Goal: Task Accomplishment & Management: Manage account settings

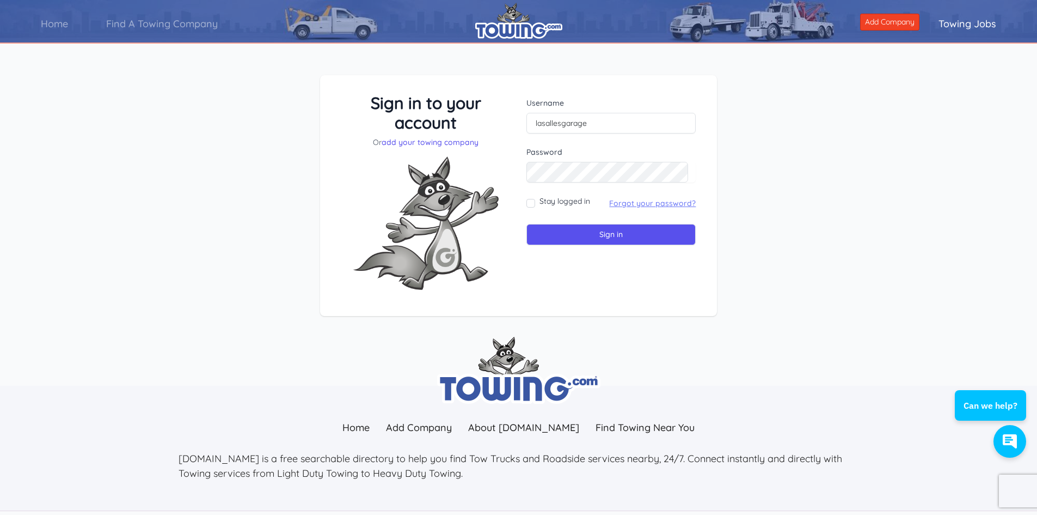
click at [650, 201] on link "Forgot your password?" at bounding box center [652, 203] width 87 height 10
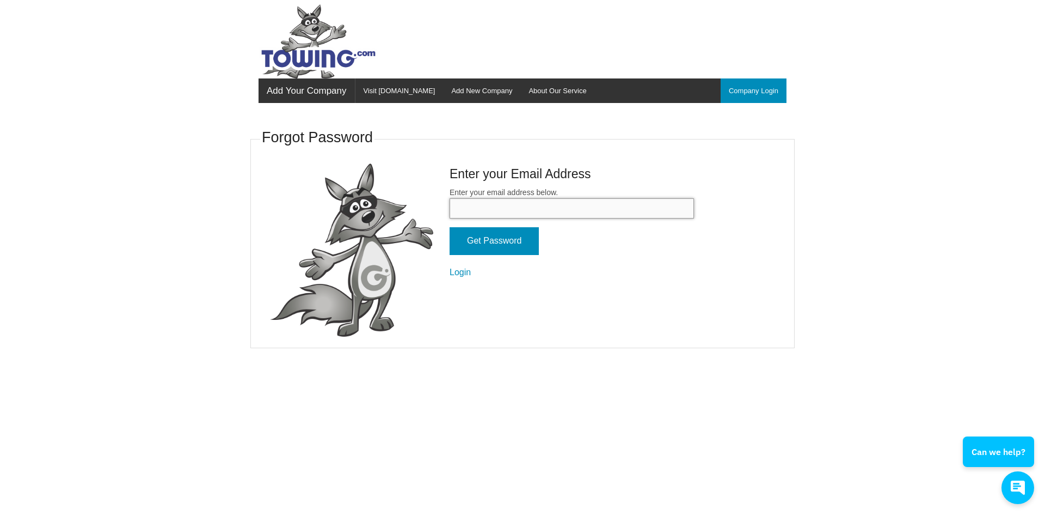
click at [627, 213] on input "Enter your email address below." at bounding box center [572, 208] width 244 height 20
type input "[EMAIL_ADDRESS][DOMAIN_NAME]"
click at [531, 245] on input "Get Password" at bounding box center [494, 241] width 89 height 28
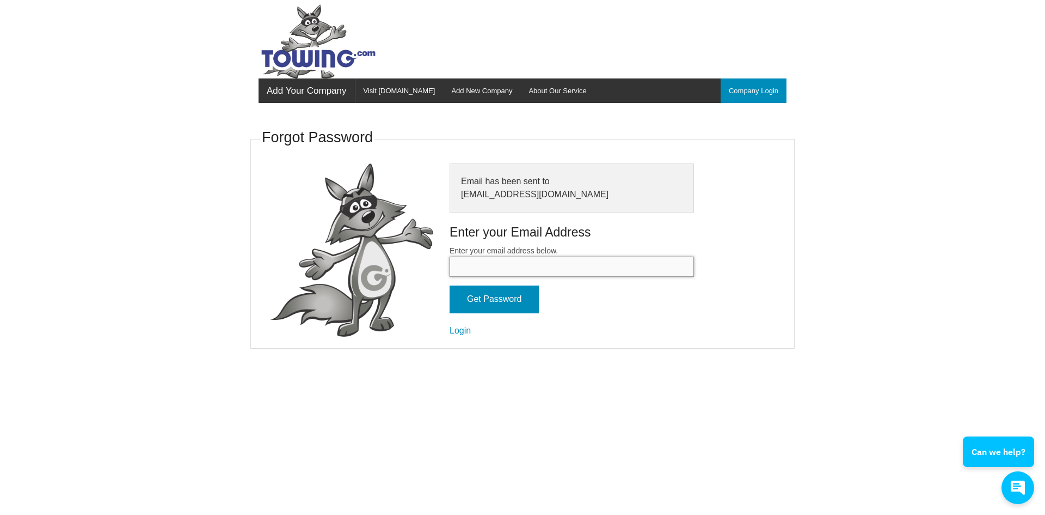
click at [506, 266] on input "Enter your email address below." at bounding box center [572, 266] width 244 height 20
type input "towman138@embarqmail.com"
click at [513, 293] on input "Get Password" at bounding box center [494, 299] width 89 height 28
click at [452, 328] on link "Login" at bounding box center [460, 330] width 21 height 9
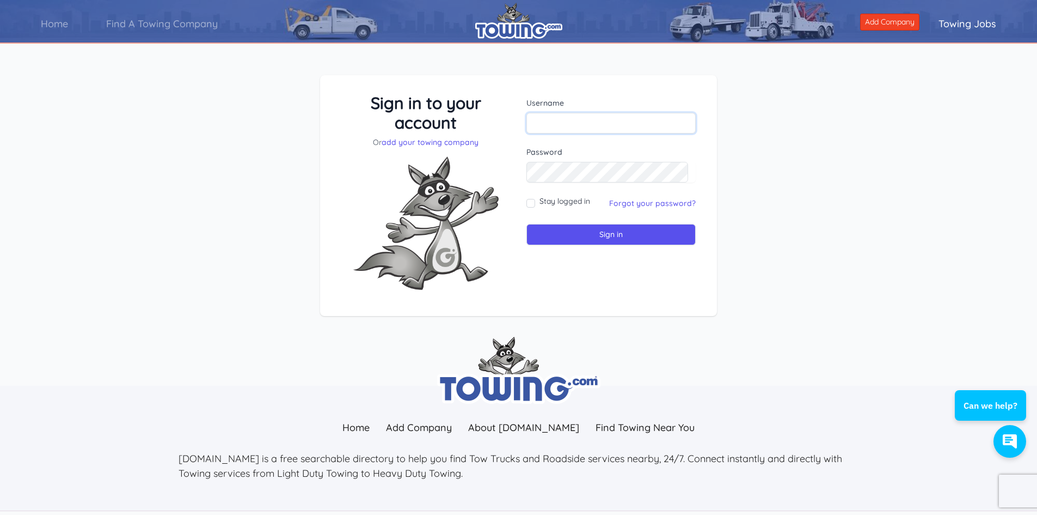
click at [581, 123] on input "text" at bounding box center [611, 123] width 169 height 21
type input "lasallesgarage"
click at [784, 190] on div "Sign in to your account Or add your towing company Username lasallesgarage Sign…" at bounding box center [518, 204] width 1037 height 310
click at [619, 237] on input "Sign in" at bounding box center [611, 234] width 169 height 21
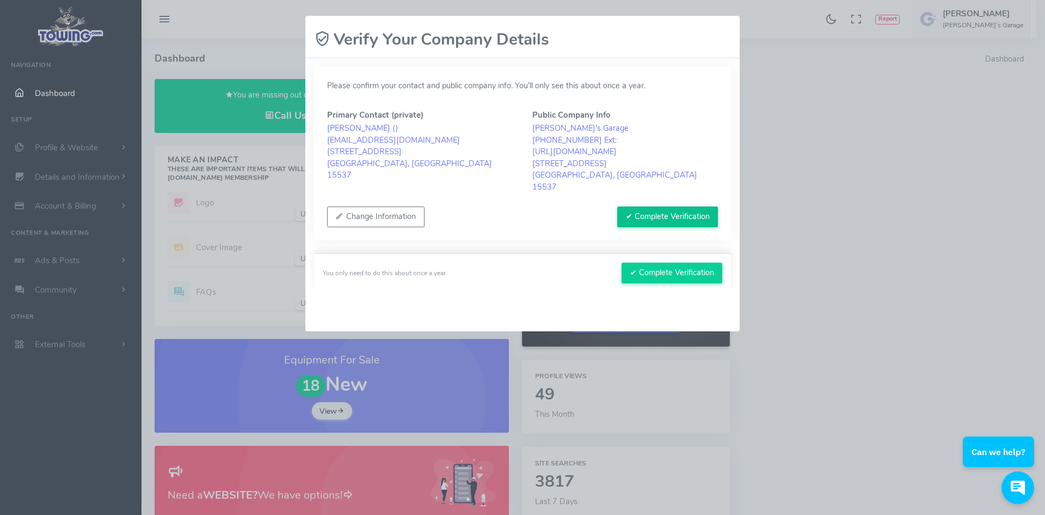
click at [669, 206] on button "✔ Complete Verification" at bounding box center [667, 216] width 101 height 21
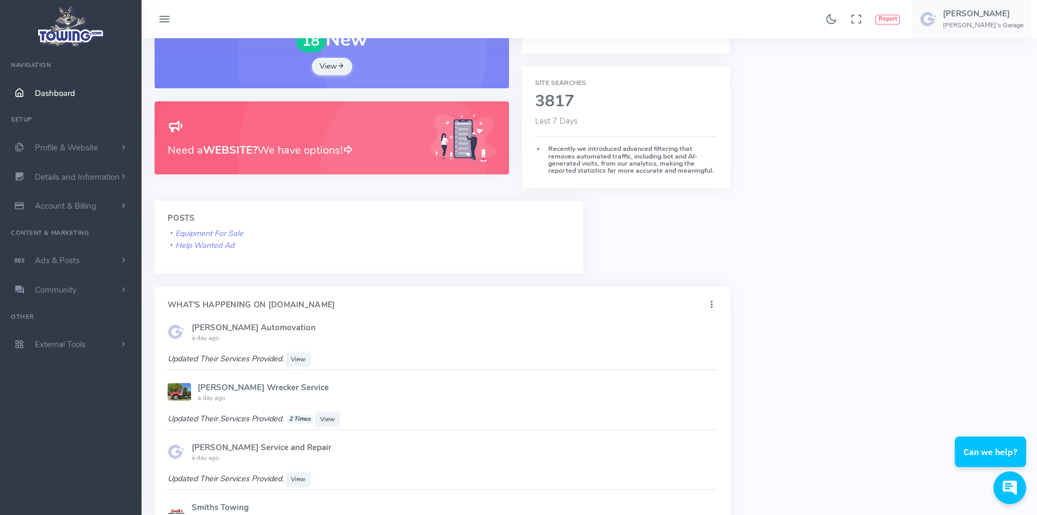
scroll to position [381, 0]
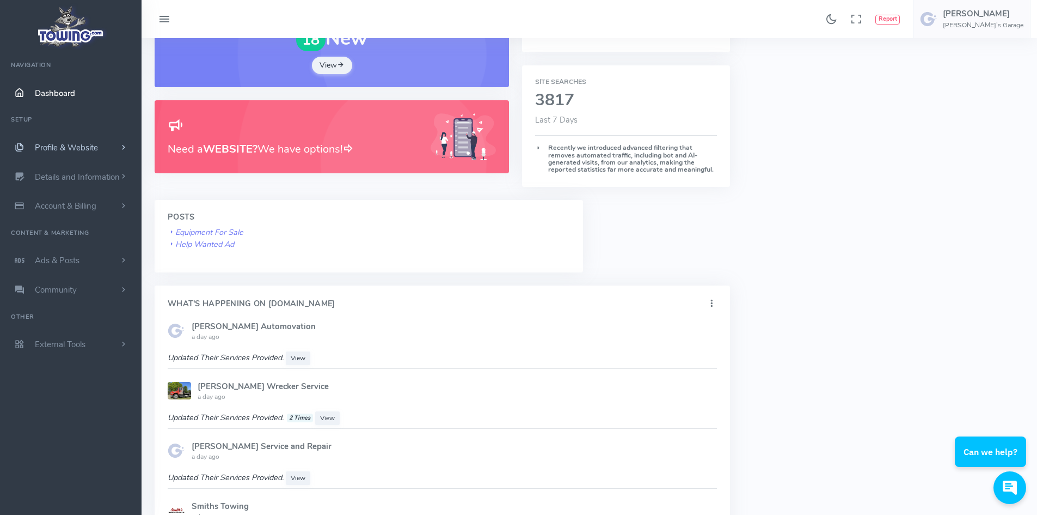
click at [93, 146] on span "Profile & Website" at bounding box center [66, 147] width 63 height 11
click at [90, 165] on link "Homepage Content" at bounding box center [84, 169] width 114 height 22
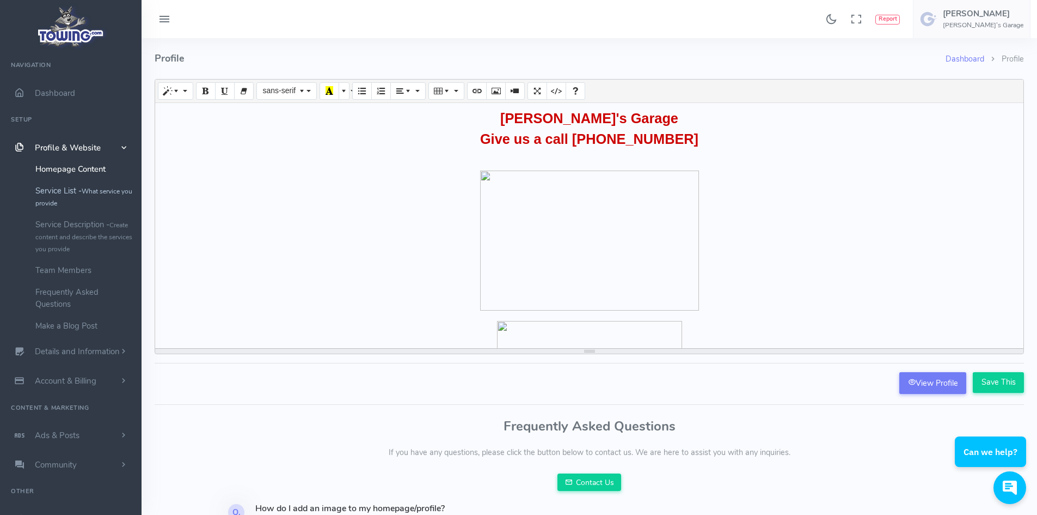
click at [87, 189] on small "What service you provide" at bounding box center [83, 197] width 97 height 21
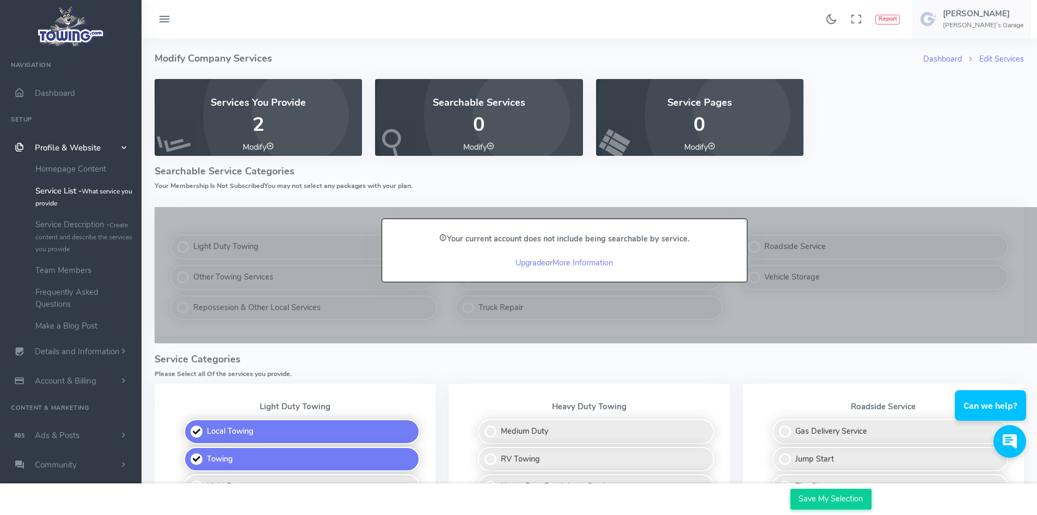
click at [253, 147] on link "Modify" at bounding box center [258, 147] width 31 height 11
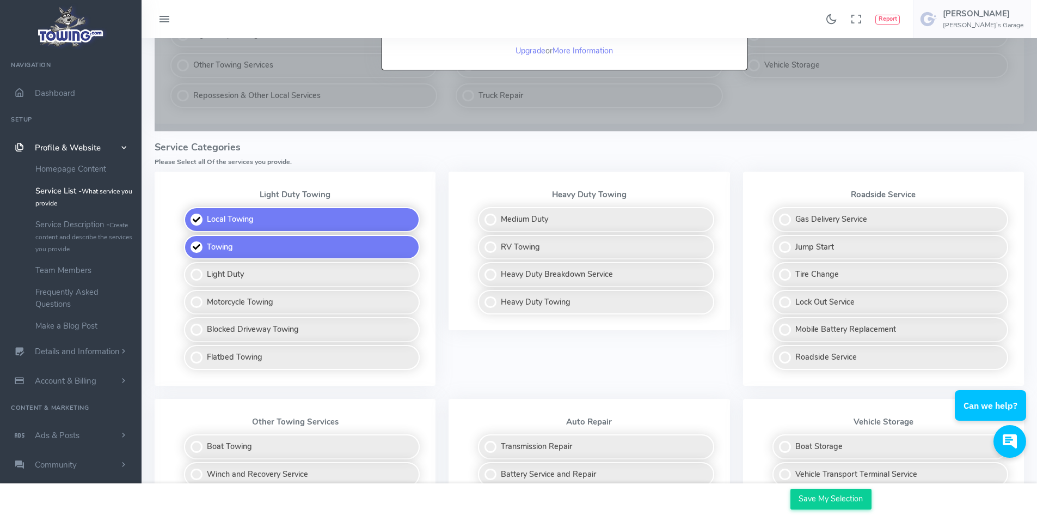
scroll to position [231, 0]
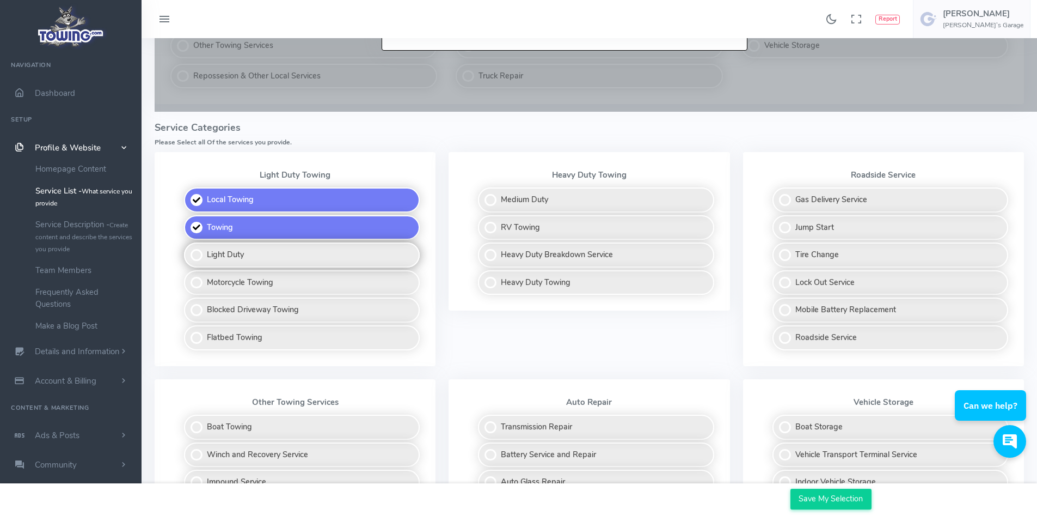
click at [196, 248] on label "Light Duty" at bounding box center [302, 254] width 236 height 25
click at [188, 248] on input "Light Duty" at bounding box center [184, 245] width 7 height 7
checkbox input "true"
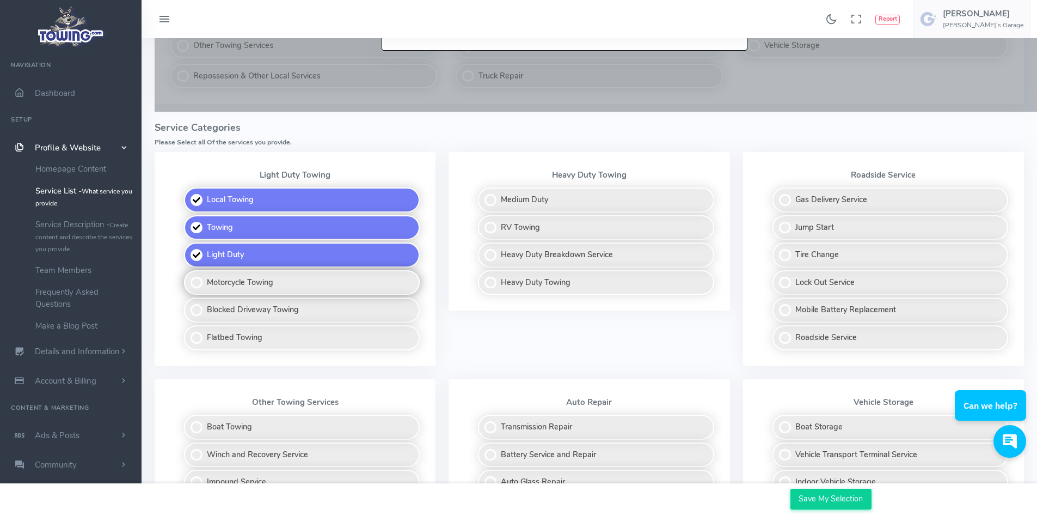
click at [193, 273] on label "Motorcycle Towing" at bounding box center [302, 282] width 236 height 25
click at [188, 273] on input "Motorcycle Towing" at bounding box center [184, 273] width 7 height 7
checkbox input "true"
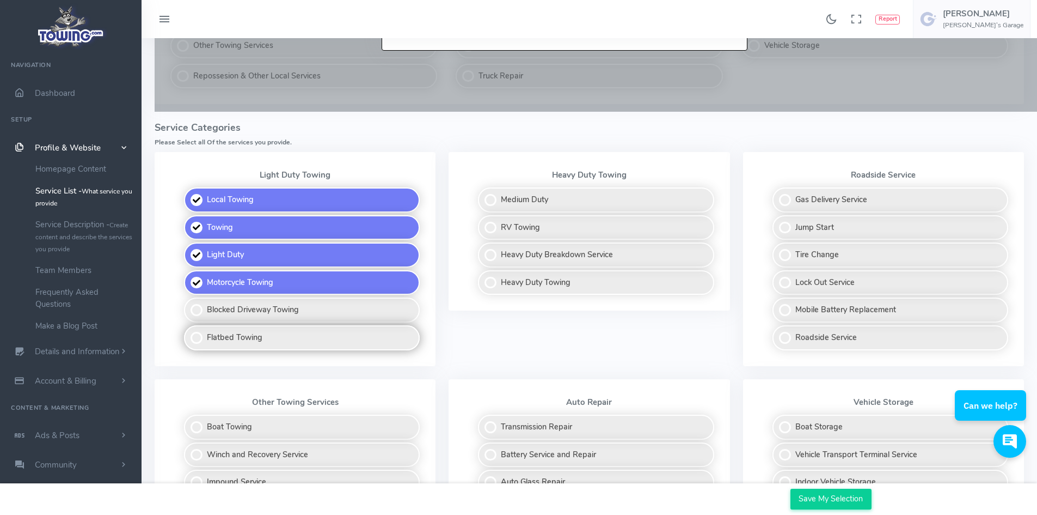
click at [196, 337] on label "Flatbed Towing" at bounding box center [302, 337] width 236 height 25
click at [188, 332] on input "Flatbed Towing" at bounding box center [184, 328] width 7 height 7
checkbox input "true"
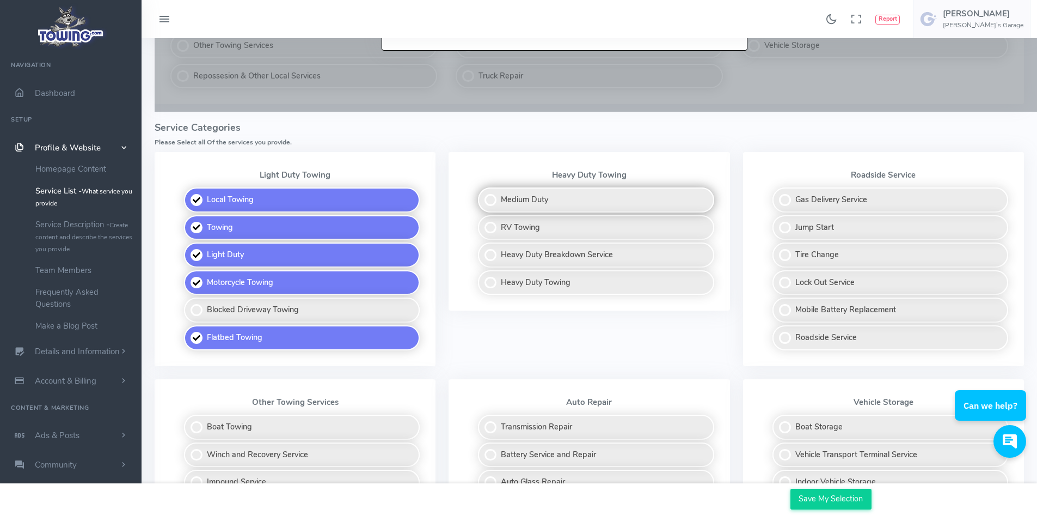
click at [489, 200] on label "Medium Duty" at bounding box center [596, 199] width 236 height 25
click at [482, 194] on input "Medium Duty" at bounding box center [478, 190] width 7 height 7
checkbox input "true"
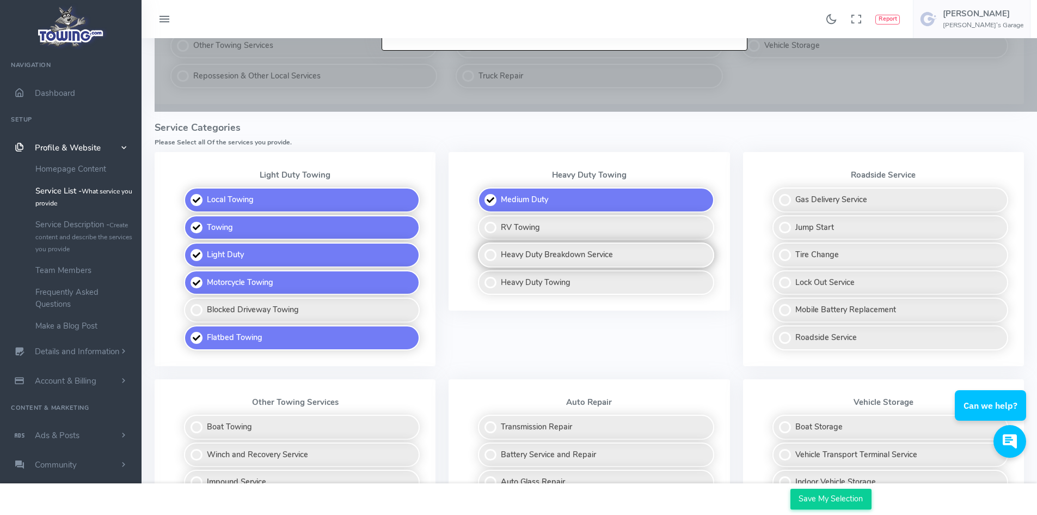
click at [488, 254] on label "Heavy Duty Breakdown Service" at bounding box center [596, 254] width 236 height 25
click at [482, 249] on input "Heavy Duty Breakdown Service" at bounding box center [478, 245] width 7 height 7
checkbox input "true"
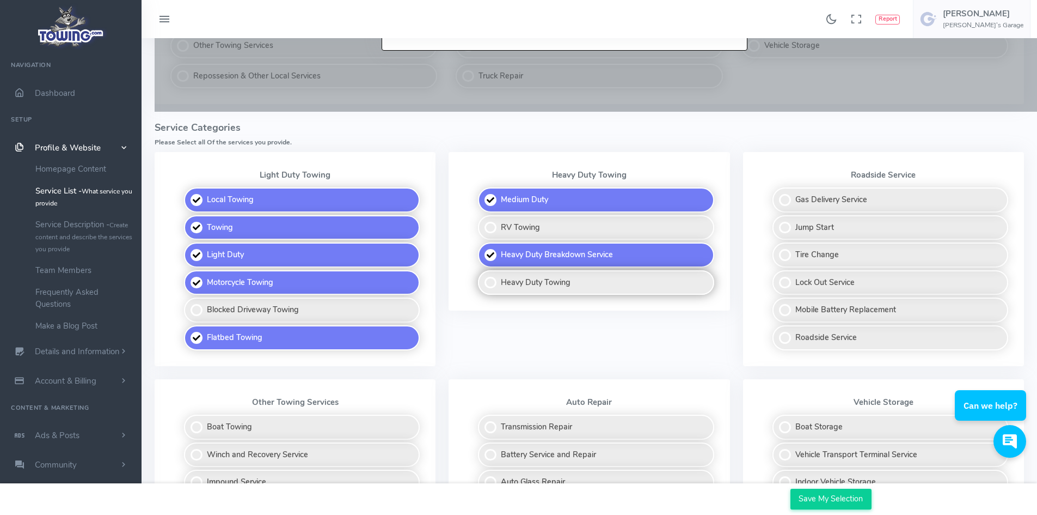
click at [491, 280] on label "Heavy Duty Towing" at bounding box center [596, 282] width 236 height 25
click at [482, 277] on input "Heavy Duty Towing" at bounding box center [478, 273] width 7 height 7
checkbox input "true"
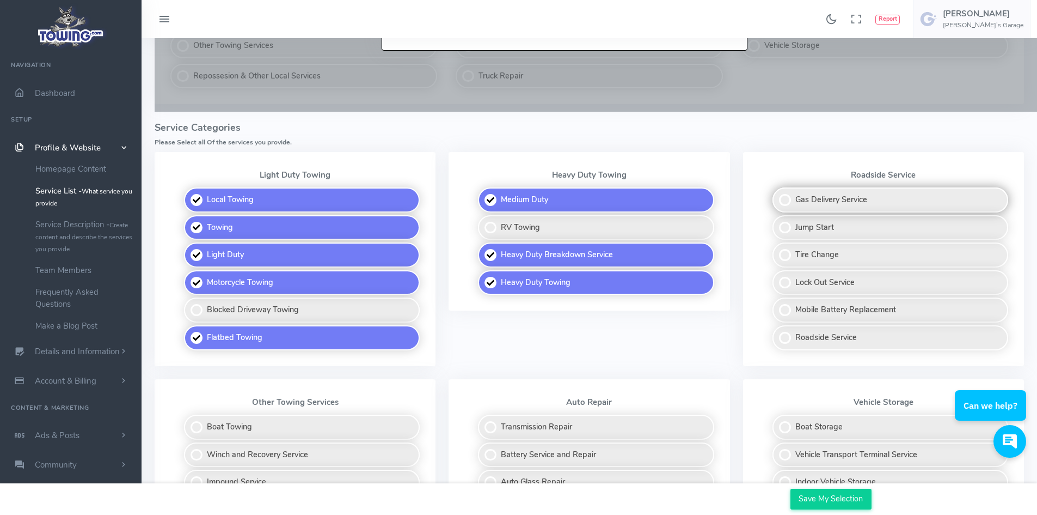
click at [790, 201] on label "Gas Delivery Service" at bounding box center [891, 199] width 236 height 25
click at [777, 194] on input "Gas Delivery Service" at bounding box center [773, 190] width 7 height 7
checkbox input "true"
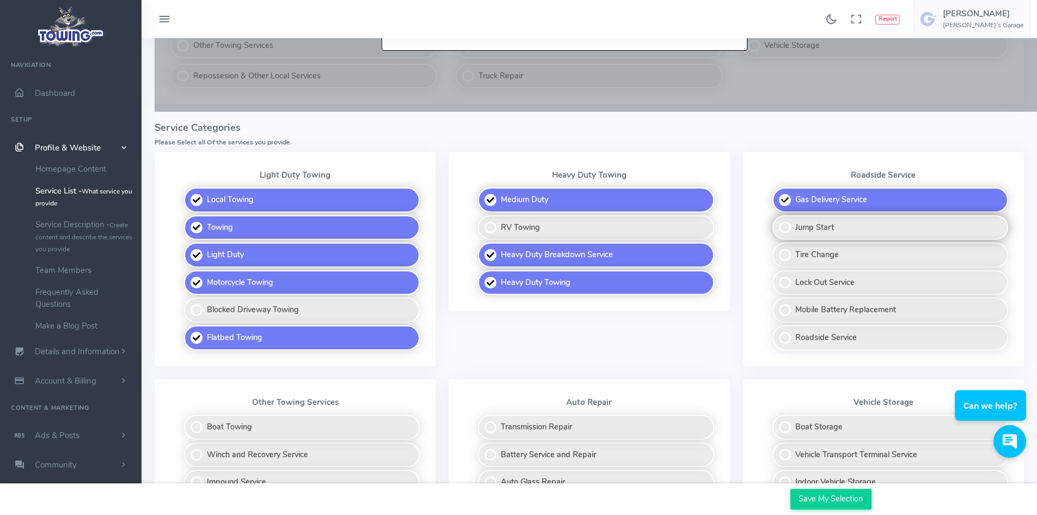
click at [782, 228] on label "Jump Start" at bounding box center [891, 227] width 236 height 25
click at [777, 222] on input "Jump Start" at bounding box center [773, 218] width 7 height 7
checkbox input "true"
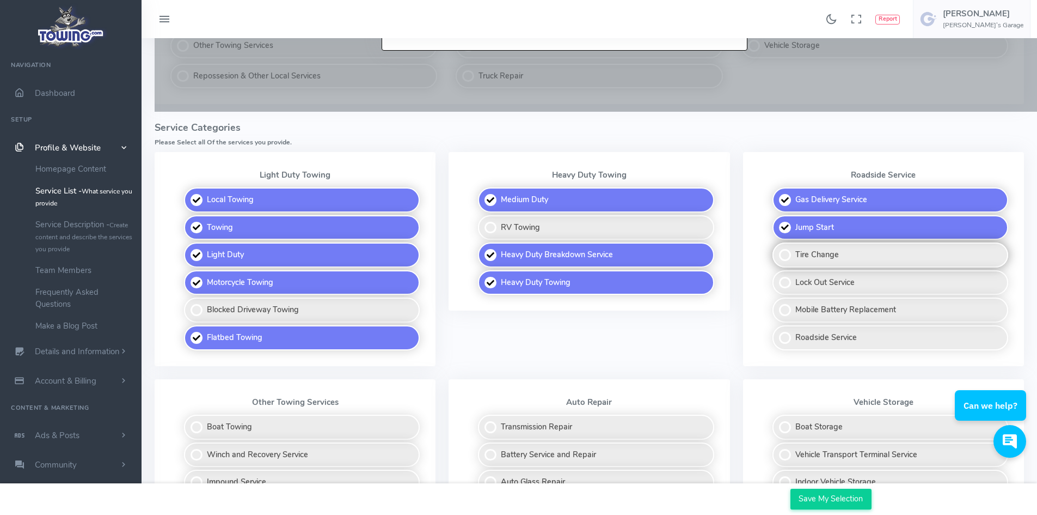
click at [783, 256] on label "Tire Change" at bounding box center [891, 254] width 236 height 25
click at [777, 249] on input "Tire Change" at bounding box center [773, 245] width 7 height 7
checkbox input "true"
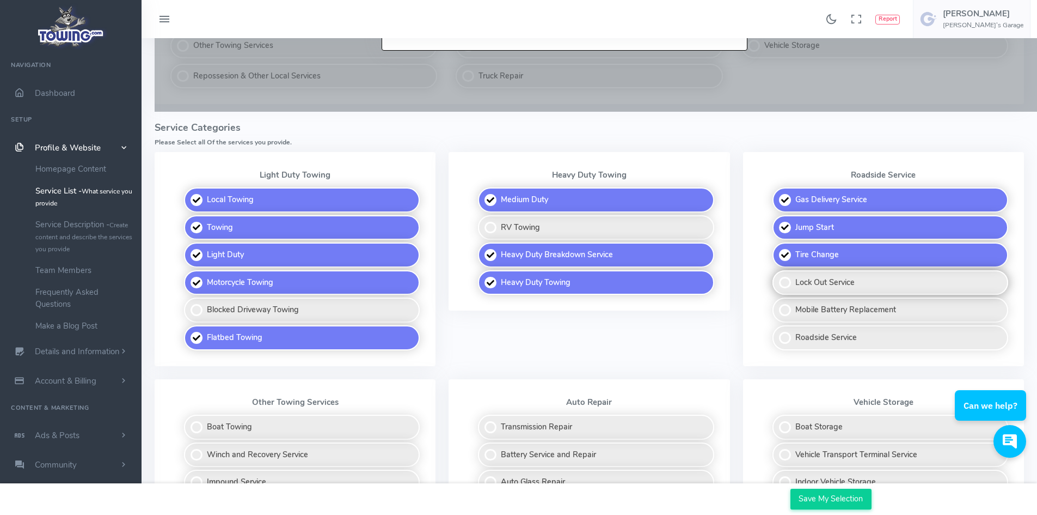
click at [785, 284] on label "Lock Out Service" at bounding box center [891, 282] width 236 height 25
click at [777, 277] on input "Lock Out Service" at bounding box center [773, 273] width 7 height 7
checkbox input "true"
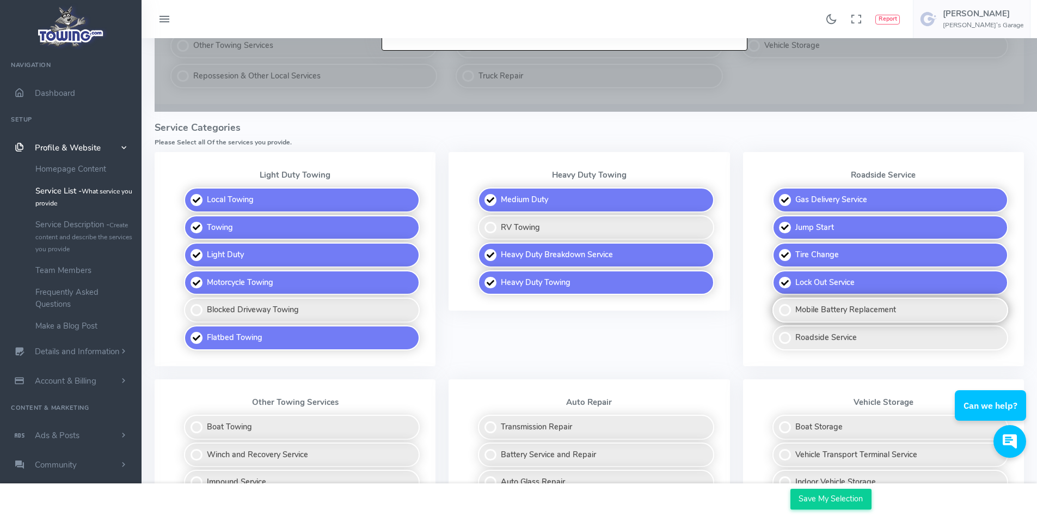
click at [785, 308] on label "Mobile Battery Replacement" at bounding box center [891, 309] width 236 height 25
click at [777, 304] on input "Mobile Battery Replacement" at bounding box center [773, 300] width 7 height 7
checkbox input "true"
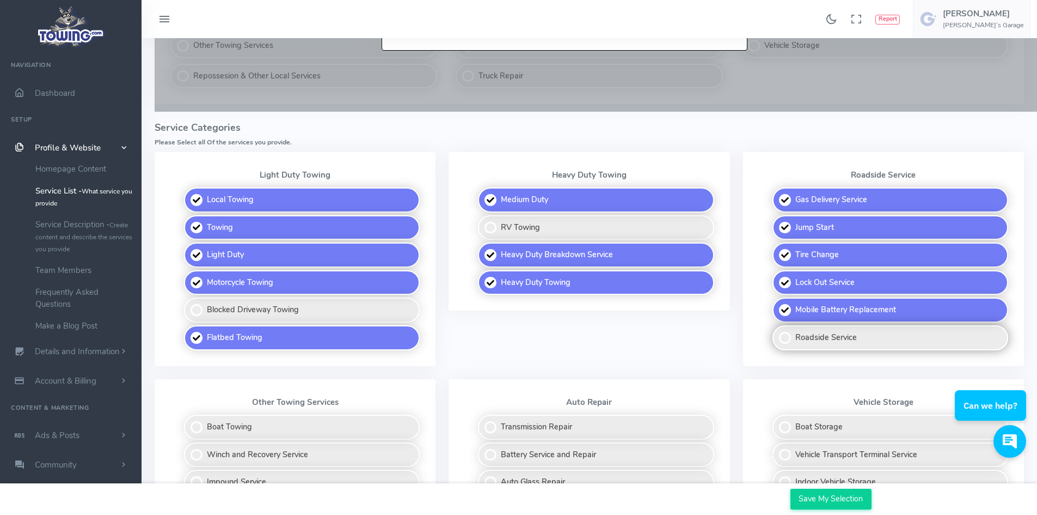
click at [786, 339] on label "Roadside Service" at bounding box center [891, 337] width 236 height 25
click at [777, 332] on input "Roadside Service" at bounding box center [773, 328] width 7 height 7
checkbox input "true"
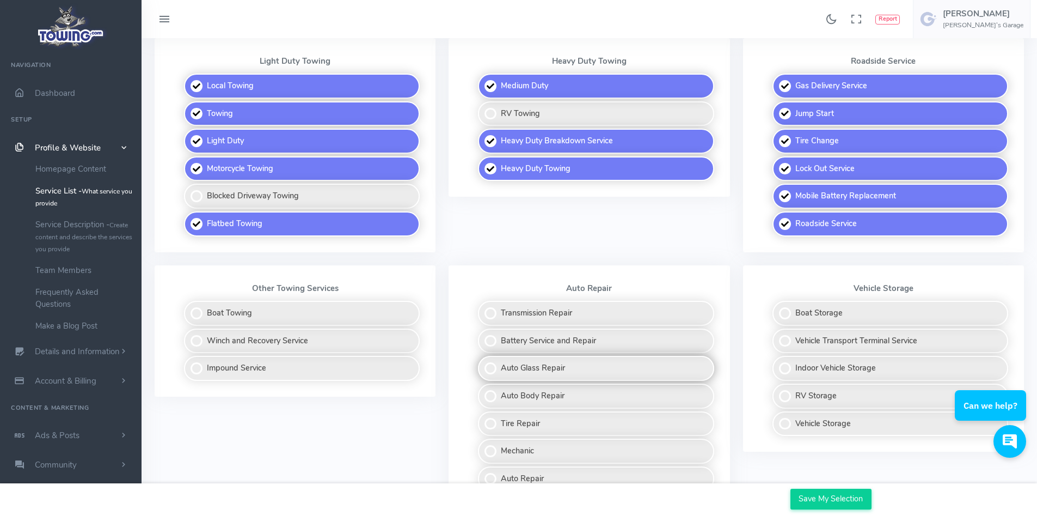
scroll to position [395, 0]
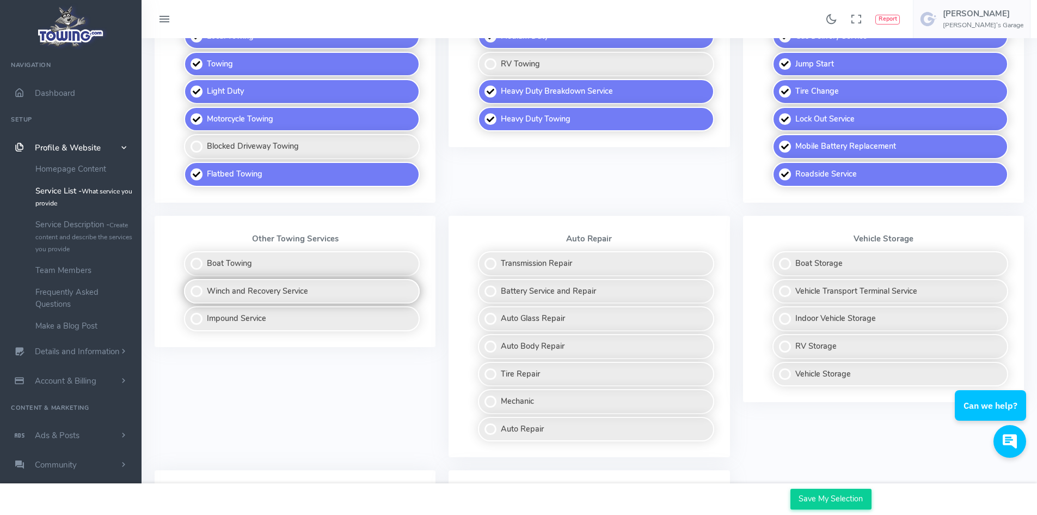
click at [199, 292] on label "Winch and Recovery Service" at bounding box center [302, 291] width 236 height 25
click at [188, 286] on input "Winch and Recovery Service" at bounding box center [184, 282] width 7 height 7
checkbox input "true"
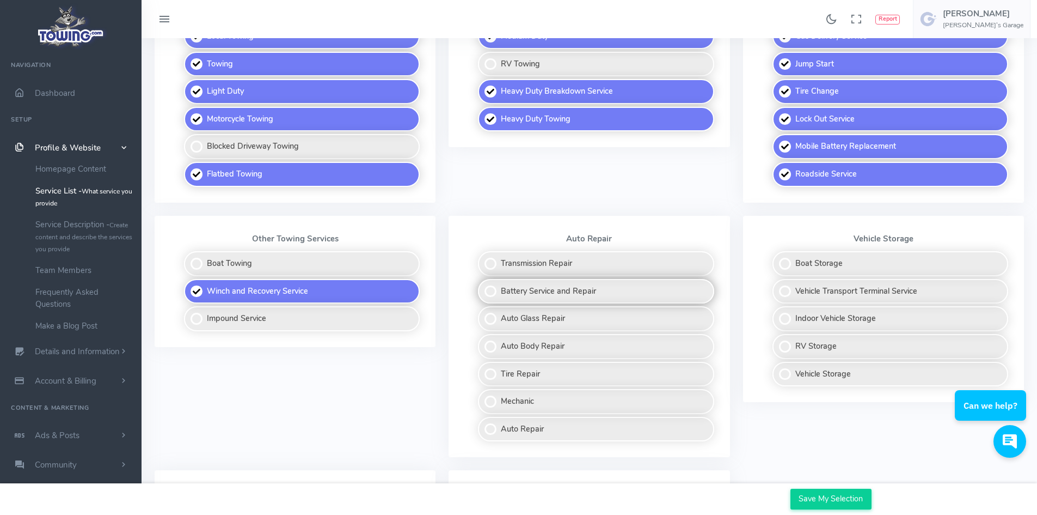
click at [494, 292] on label "Battery Service and Repair" at bounding box center [596, 291] width 236 height 25
click at [482, 286] on input "Battery Service and Repair" at bounding box center [478, 282] width 7 height 7
checkbox input "true"
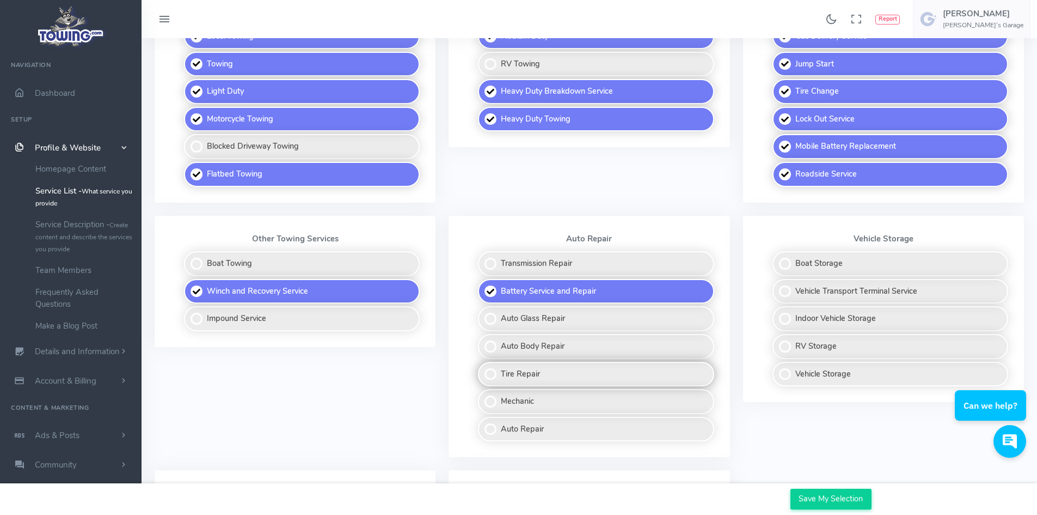
click at [489, 375] on label "Tire Repair" at bounding box center [596, 374] width 236 height 25
click at [482, 369] on input "Tire Repair" at bounding box center [478, 365] width 7 height 7
checkbox input "true"
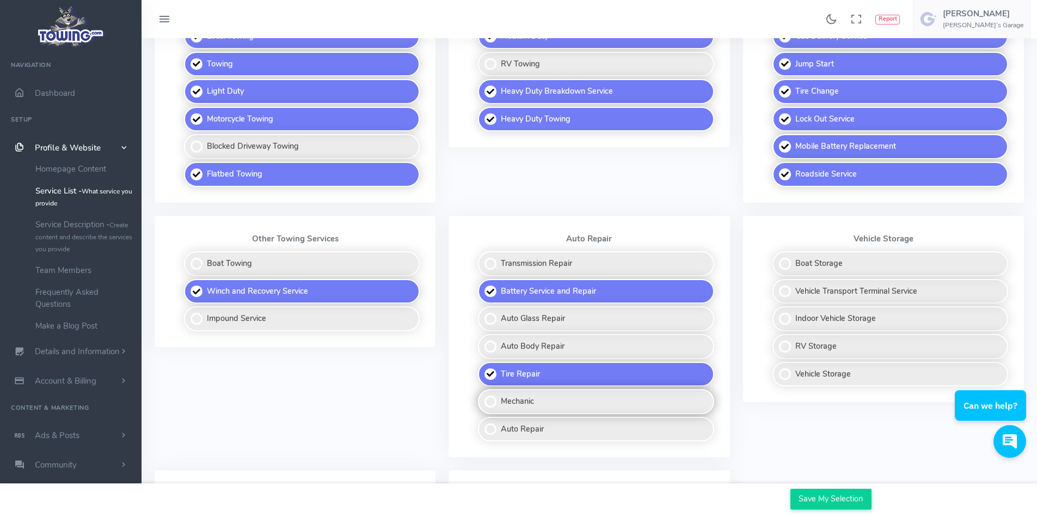
click at [489, 401] on label "Mechanic" at bounding box center [596, 401] width 236 height 25
click at [482, 396] on input "Mechanic" at bounding box center [478, 392] width 7 height 7
checkbox input "true"
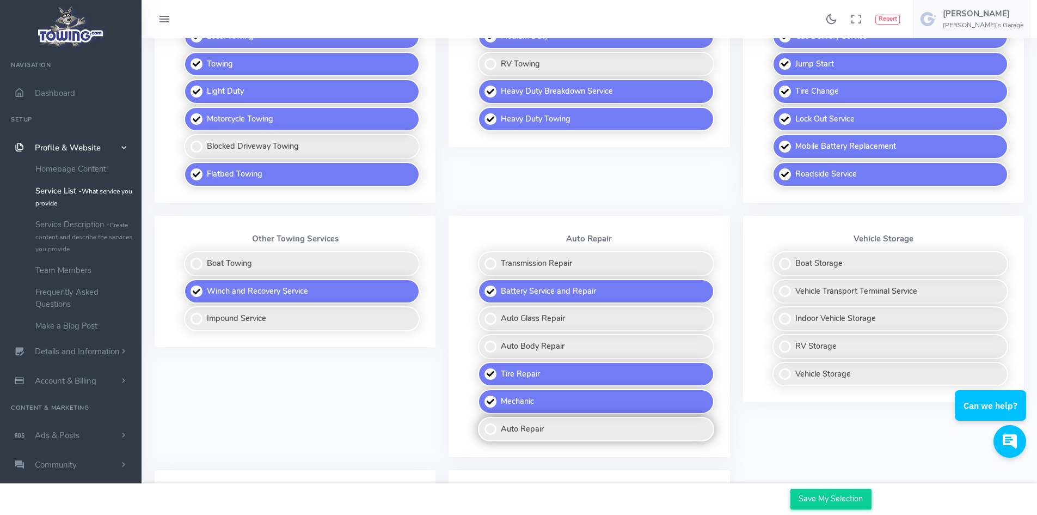
click at [493, 426] on label "Auto Repair" at bounding box center [596, 429] width 236 height 25
click at [482, 424] on input "Auto Repair" at bounding box center [478, 420] width 7 height 7
checkbox input "true"
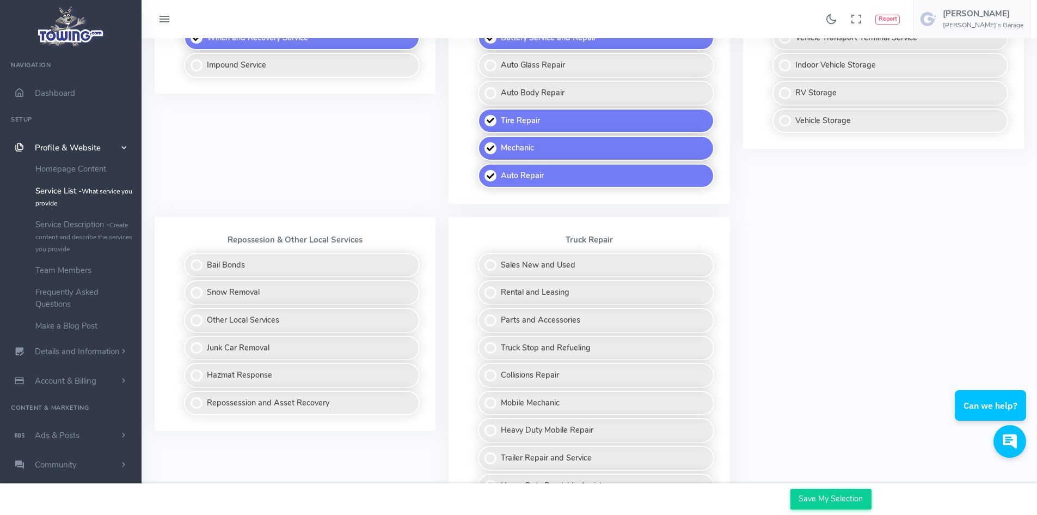
scroll to position [667, 0]
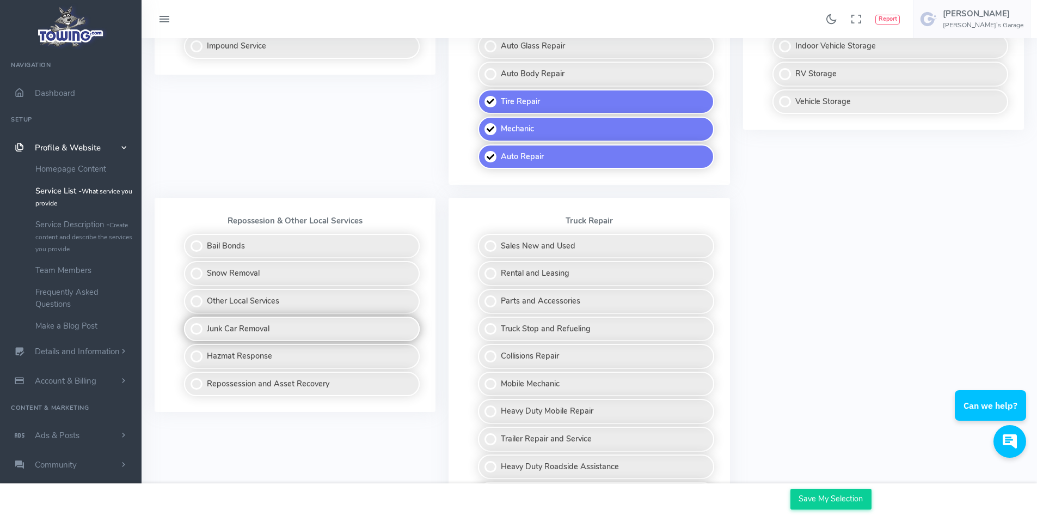
click at [196, 328] on label "Junk Car Removal" at bounding box center [302, 328] width 236 height 25
click at [188, 323] on input "Junk Car Removal" at bounding box center [184, 319] width 7 height 7
checkbox input "true"
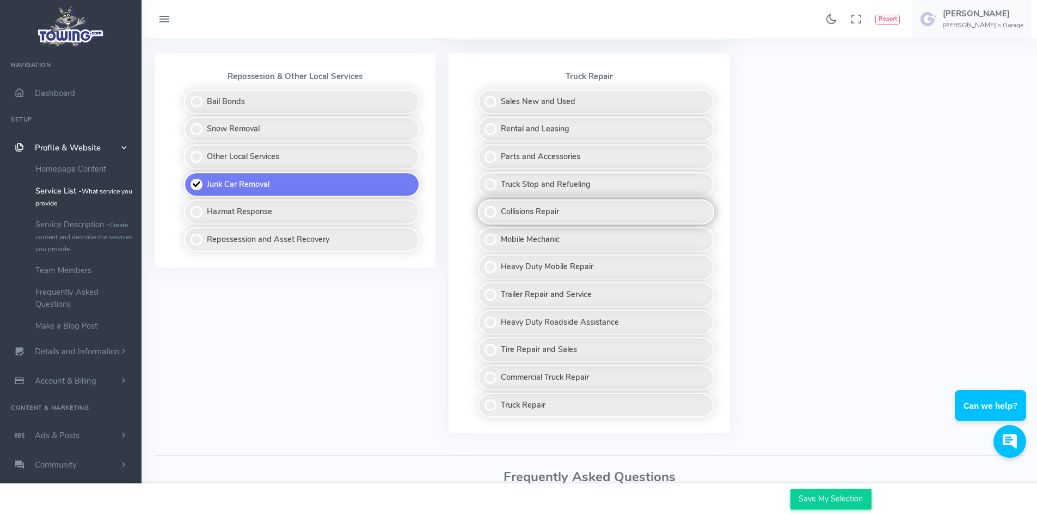
scroll to position [830, 0]
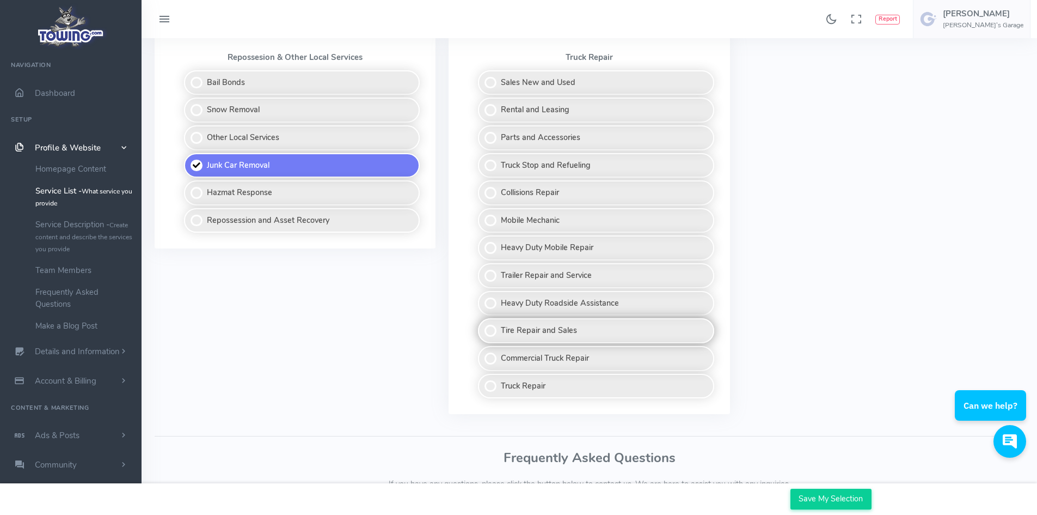
click at [492, 329] on label "Tire Repair and Sales" at bounding box center [596, 330] width 236 height 25
click at [482, 325] on input "Tire Repair and Sales" at bounding box center [478, 321] width 7 height 7
checkbox input "true"
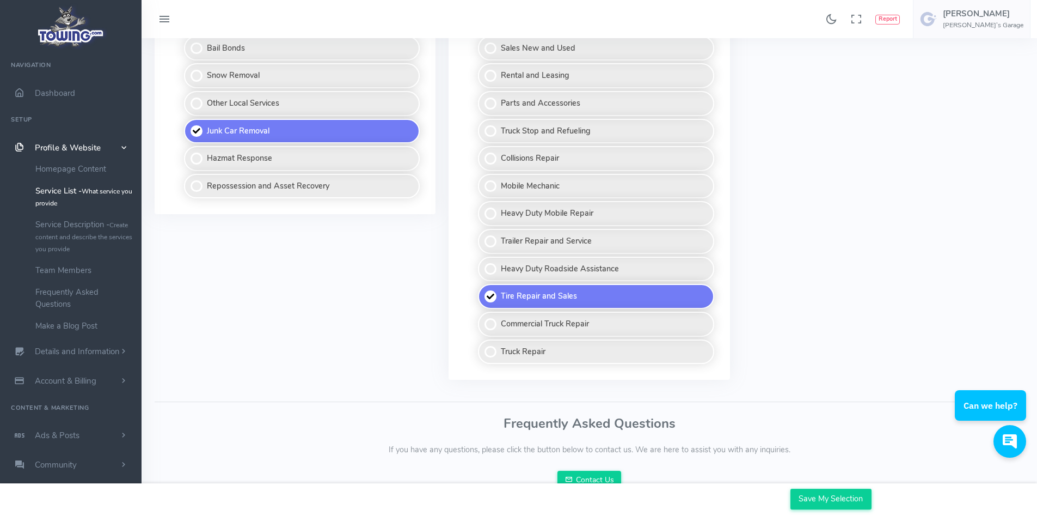
scroll to position [884, 0]
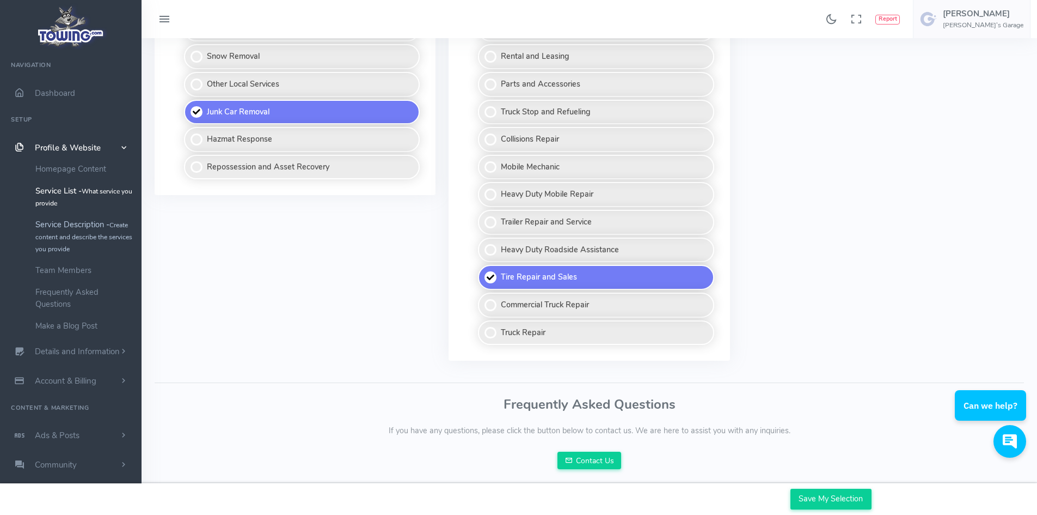
click at [67, 226] on link "Service Description - Create content and describe the services you provide" at bounding box center [84, 236] width 114 height 46
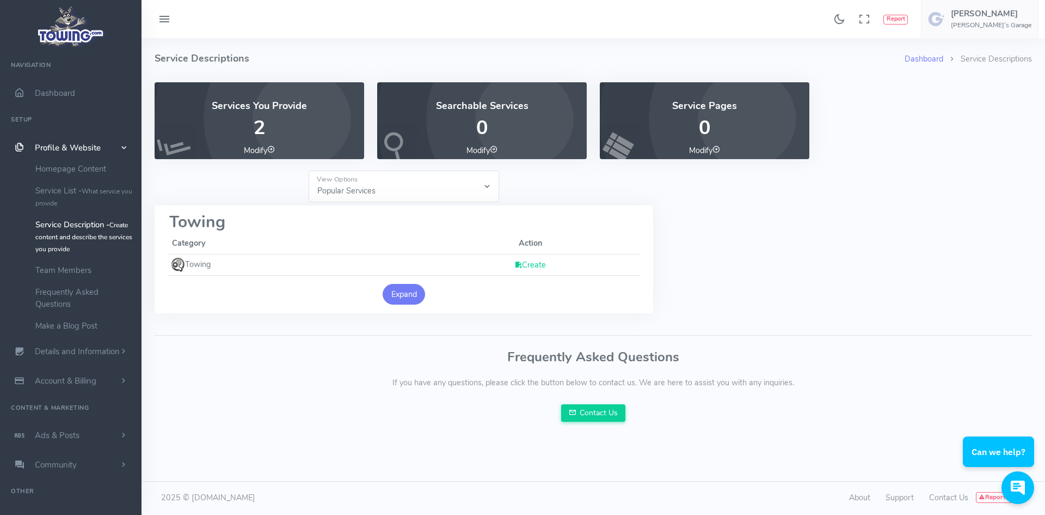
click at [400, 293] on button "Expand" at bounding box center [404, 294] width 42 height 21
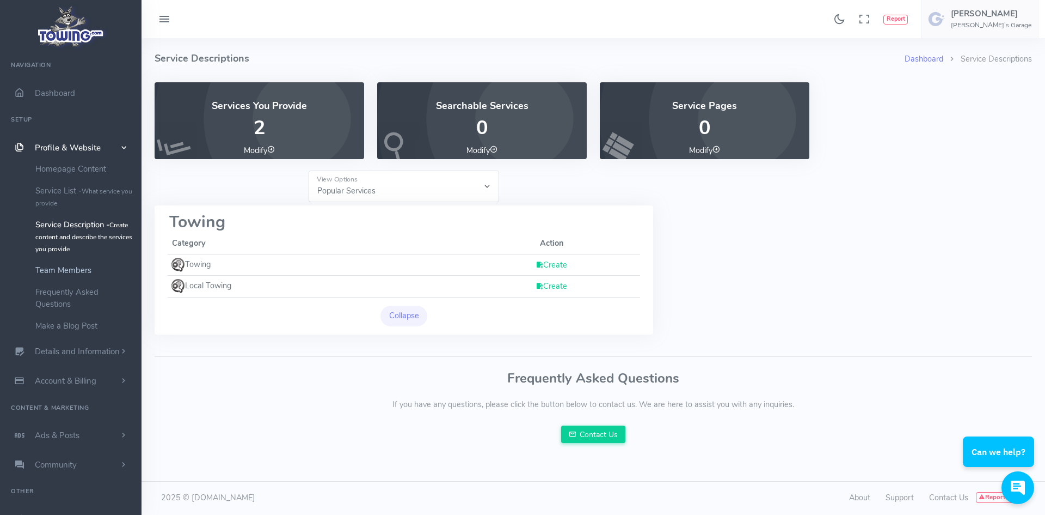
click at [57, 271] on link "Team Members" at bounding box center [84, 270] width 114 height 22
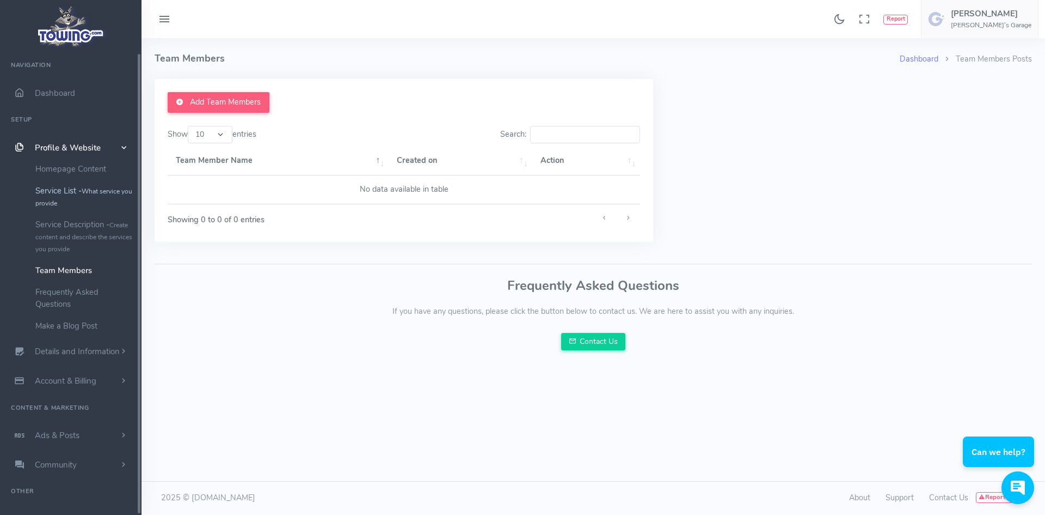
click at [65, 191] on link "Service List - What service you provide" at bounding box center [84, 197] width 114 height 34
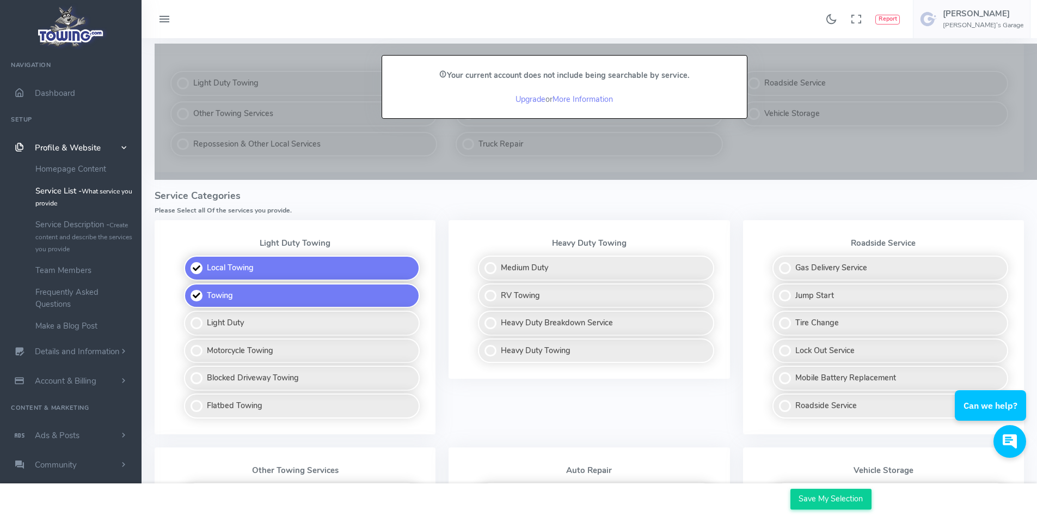
scroll to position [218, 0]
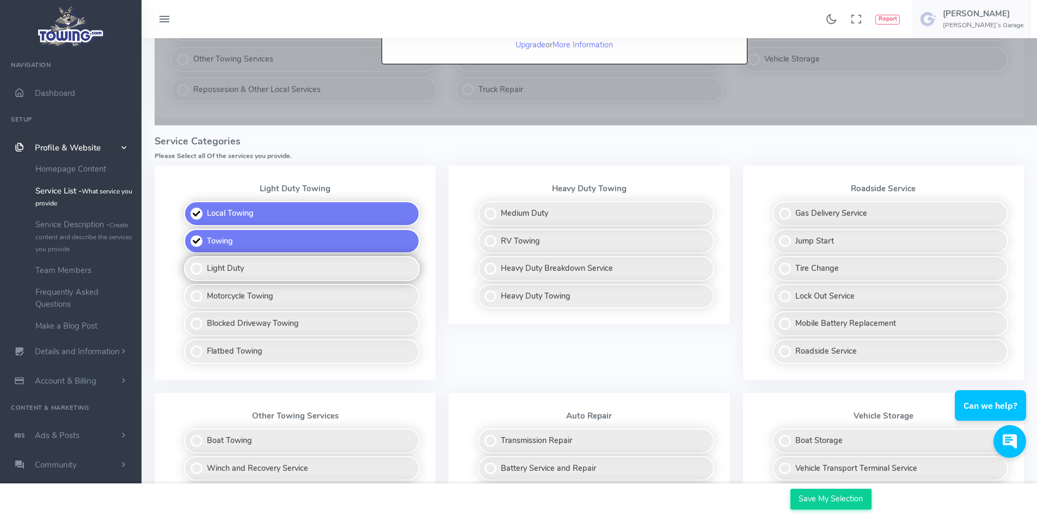
click at [193, 266] on label "Light Duty" at bounding box center [302, 268] width 236 height 25
click at [188, 263] on input "Light Duty" at bounding box center [184, 259] width 7 height 7
checkbox input "true"
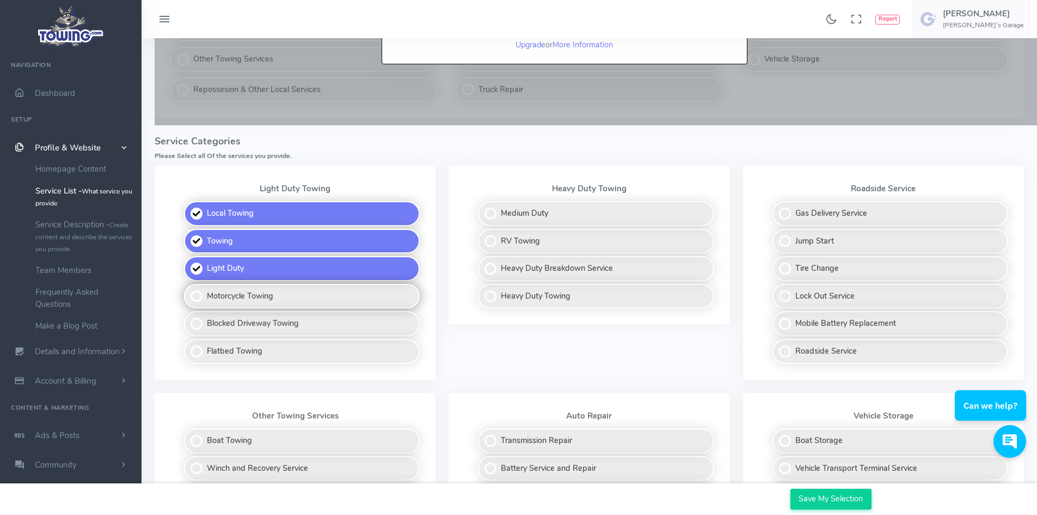
drag, startPoint x: 193, startPoint y: 296, endPoint x: 194, endPoint y: 304, distance: 8.9
click at [193, 296] on label "Motorcycle Towing" at bounding box center [302, 296] width 236 height 25
click at [188, 291] on input "Motorcycle Towing" at bounding box center [184, 287] width 7 height 7
checkbox input "true"
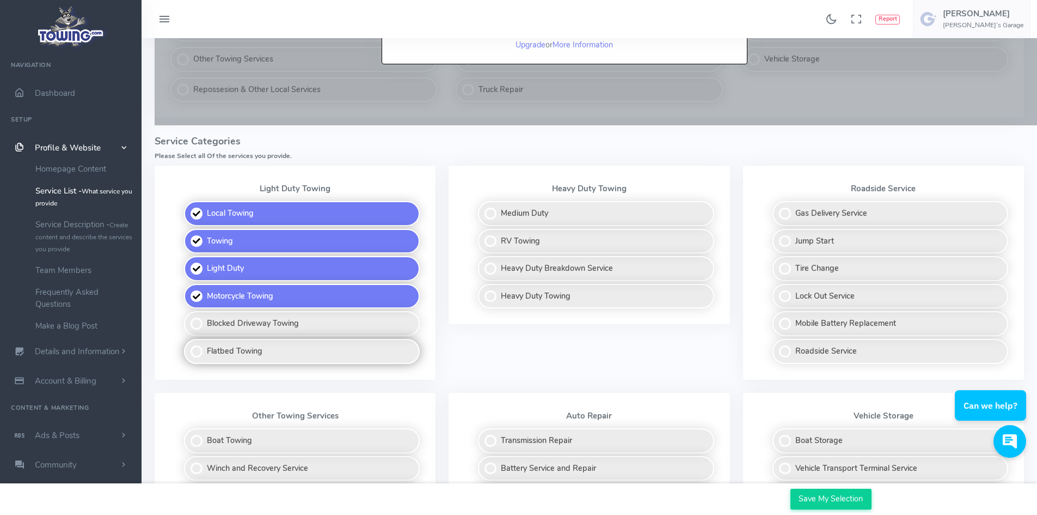
click at [199, 353] on label "Flatbed Towing" at bounding box center [302, 351] width 236 height 25
click at [188, 346] on input "Flatbed Towing" at bounding box center [184, 342] width 7 height 7
checkbox input "true"
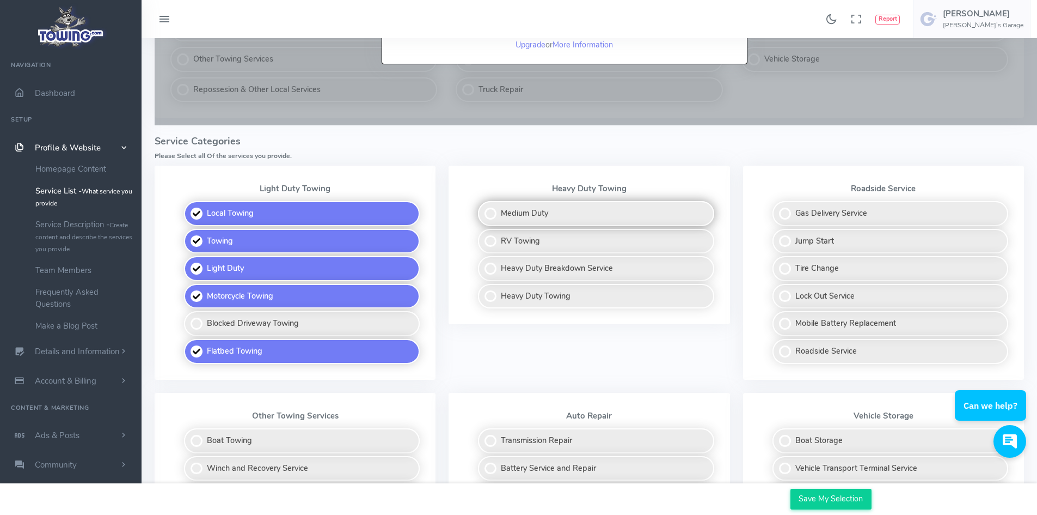
click at [487, 215] on label "Medium Duty" at bounding box center [596, 213] width 236 height 25
click at [482, 208] on input "Medium Duty" at bounding box center [478, 204] width 7 height 7
checkbox input "true"
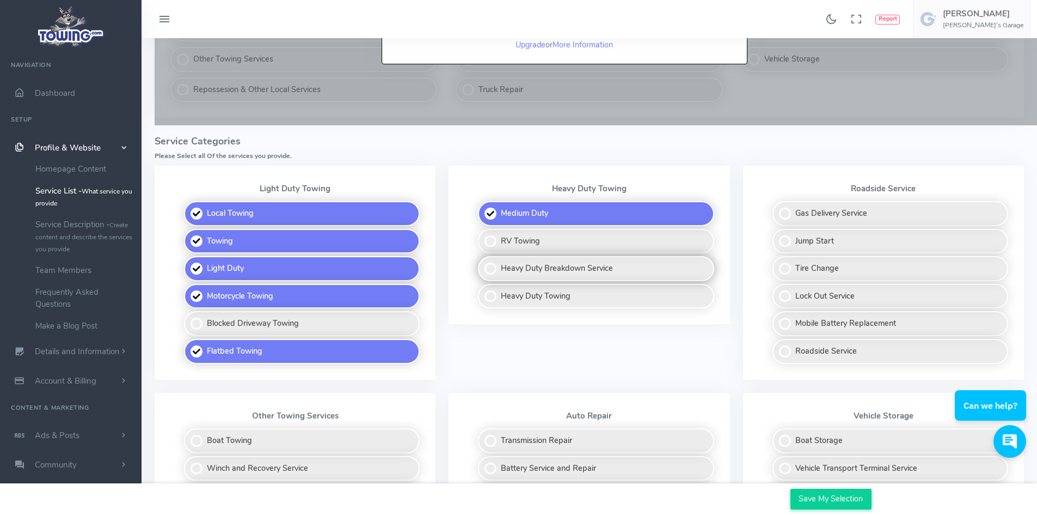
click at [485, 271] on label "Heavy Duty Breakdown Service" at bounding box center [596, 268] width 236 height 25
click at [482, 263] on input "Heavy Duty Breakdown Service" at bounding box center [478, 259] width 7 height 7
checkbox input "true"
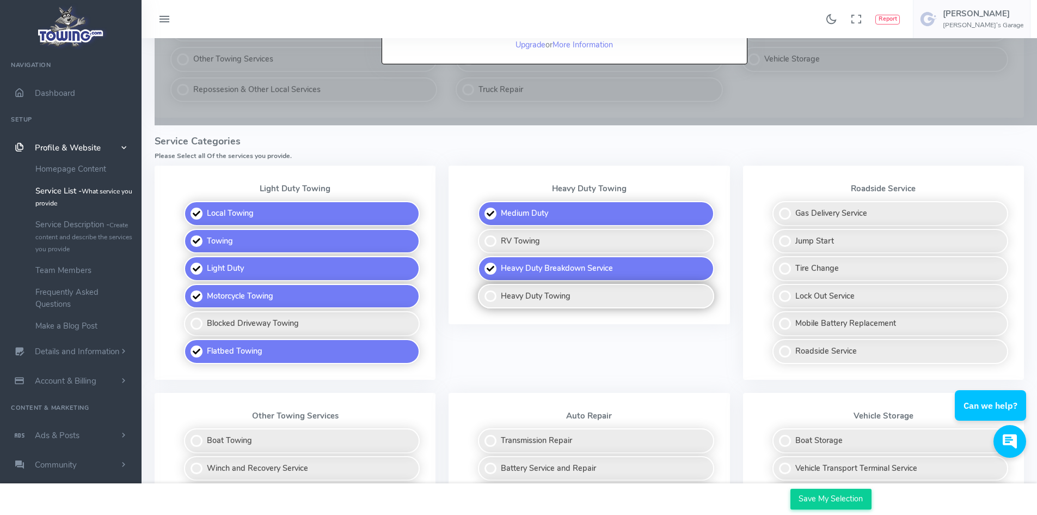
click at [486, 296] on label "Heavy Duty Towing" at bounding box center [596, 296] width 236 height 25
click at [482, 291] on input "Heavy Duty Towing" at bounding box center [478, 287] width 7 height 7
checkbox input "true"
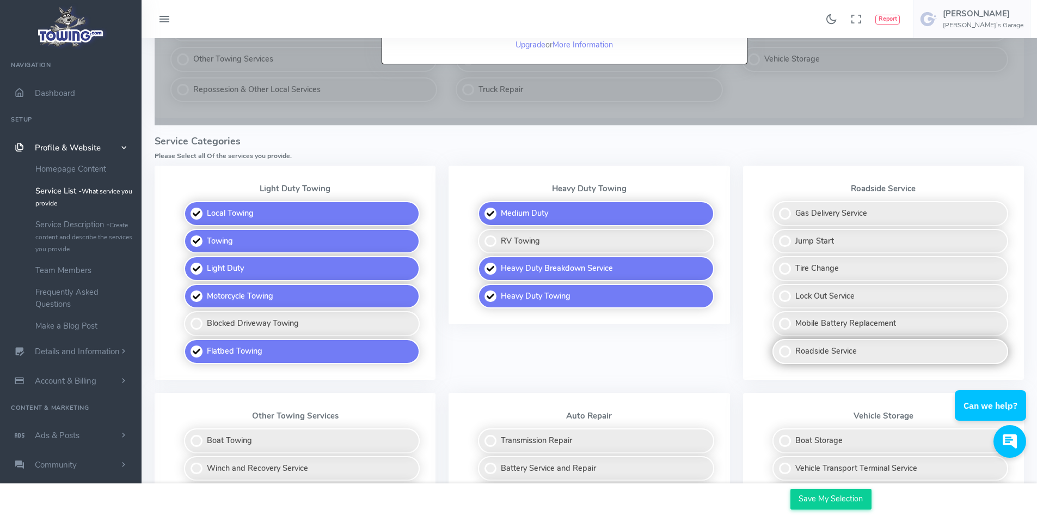
click at [788, 350] on label "Roadside Service" at bounding box center [891, 351] width 236 height 25
click at [777, 346] on input "Roadside Service" at bounding box center [773, 342] width 7 height 7
checkbox input "true"
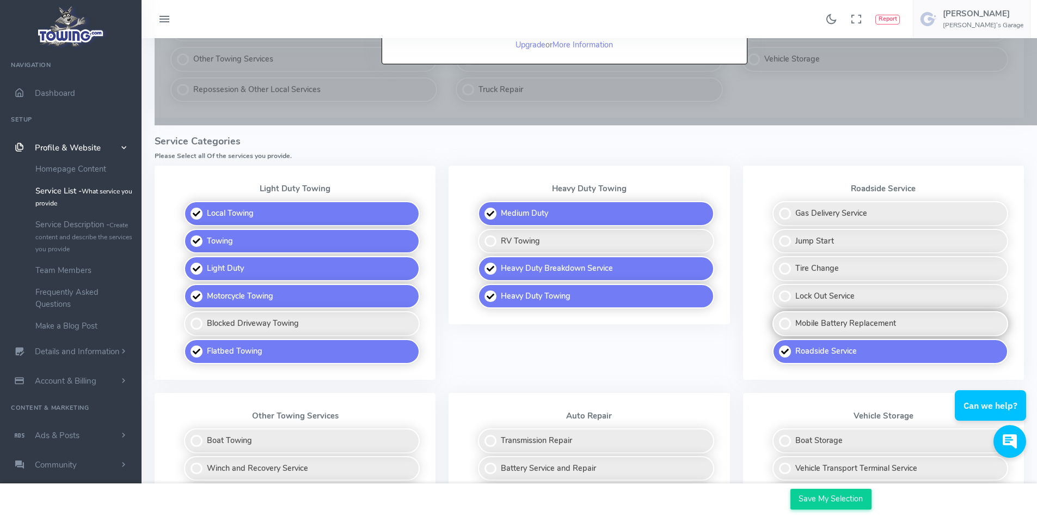
click at [788, 316] on label "Mobile Battery Replacement" at bounding box center [891, 323] width 236 height 25
click at [777, 316] on input "Mobile Battery Replacement" at bounding box center [773, 314] width 7 height 7
checkbox input "true"
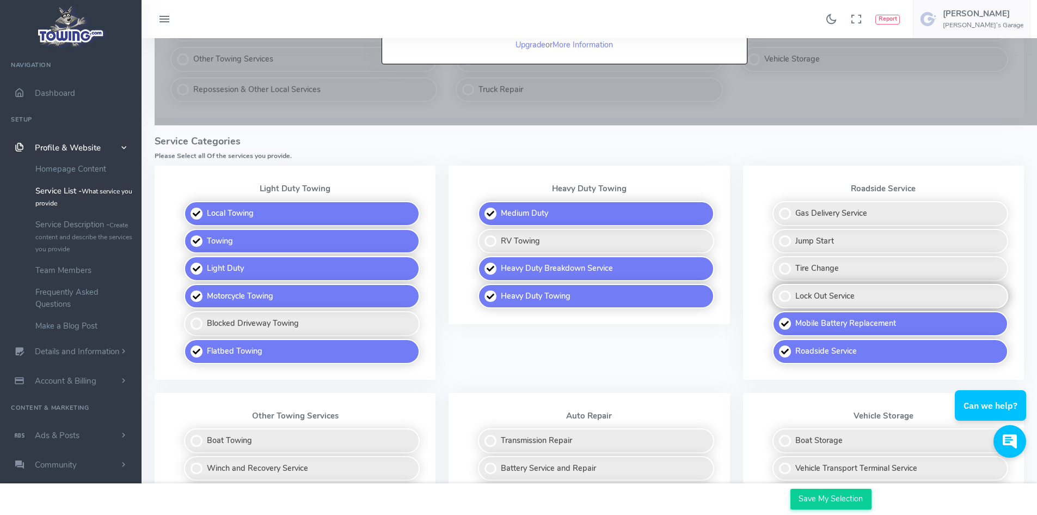
click at [790, 297] on label "Lock Out Service" at bounding box center [891, 296] width 236 height 25
click at [777, 291] on input "Lock Out Service" at bounding box center [773, 287] width 7 height 7
checkbox input "true"
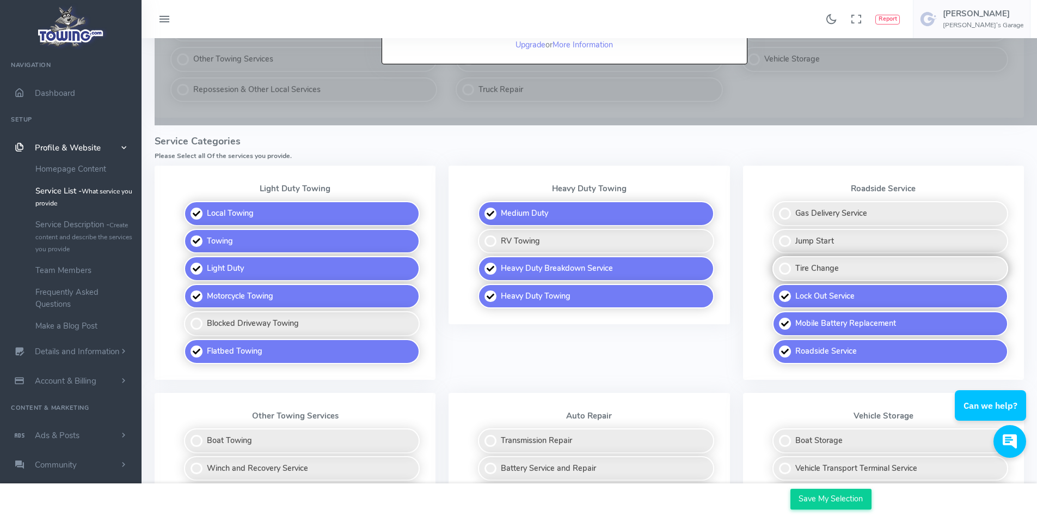
click at [787, 272] on label "Tire Change" at bounding box center [891, 268] width 236 height 25
click at [777, 263] on input "Tire Change" at bounding box center [773, 259] width 7 height 7
checkbox input "true"
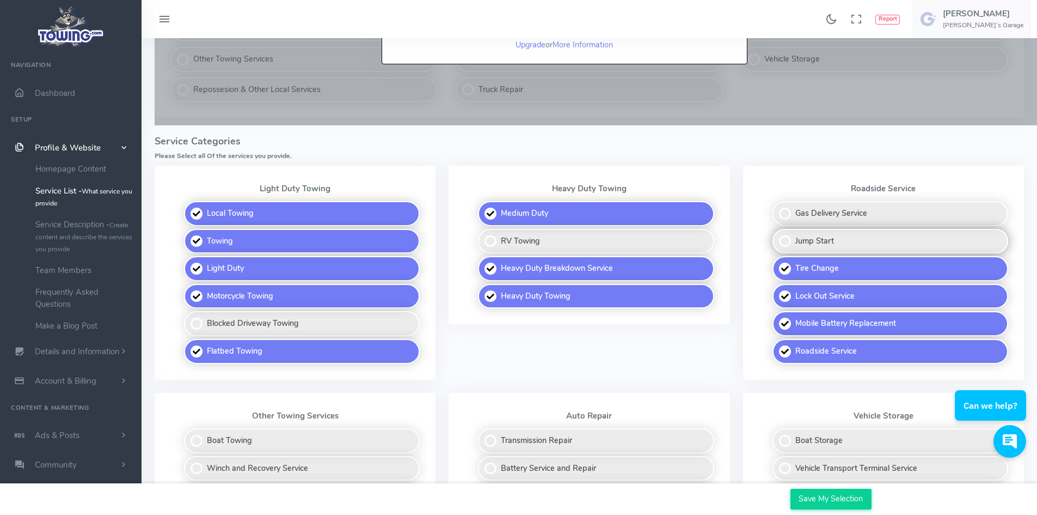
click at [787, 237] on label "Jump Start" at bounding box center [891, 241] width 236 height 25
click at [777, 236] on input "Jump Start" at bounding box center [773, 232] width 7 height 7
checkbox input "true"
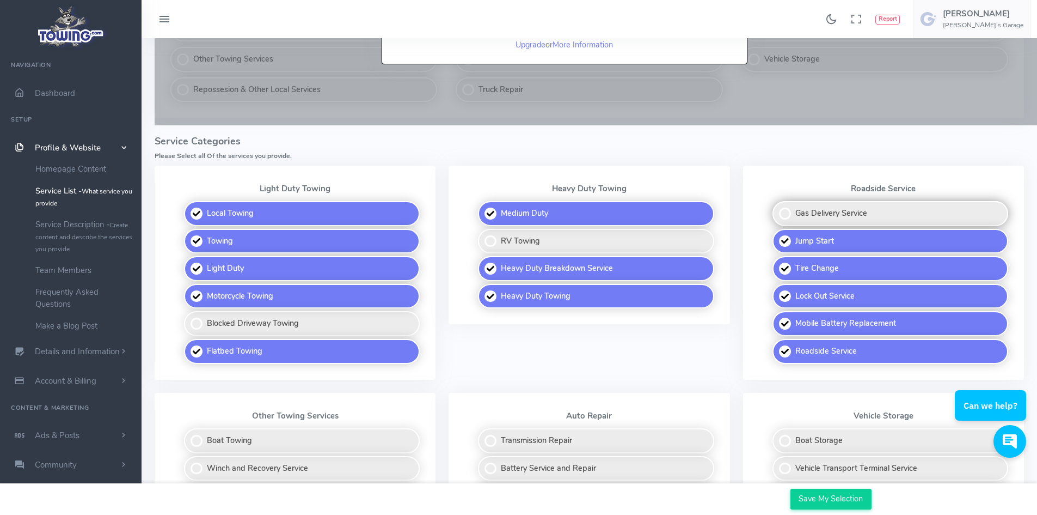
click at [790, 214] on label "Gas Delivery Service" at bounding box center [891, 213] width 236 height 25
click at [777, 208] on input "Gas Delivery Service" at bounding box center [773, 204] width 7 height 7
checkbox input "true"
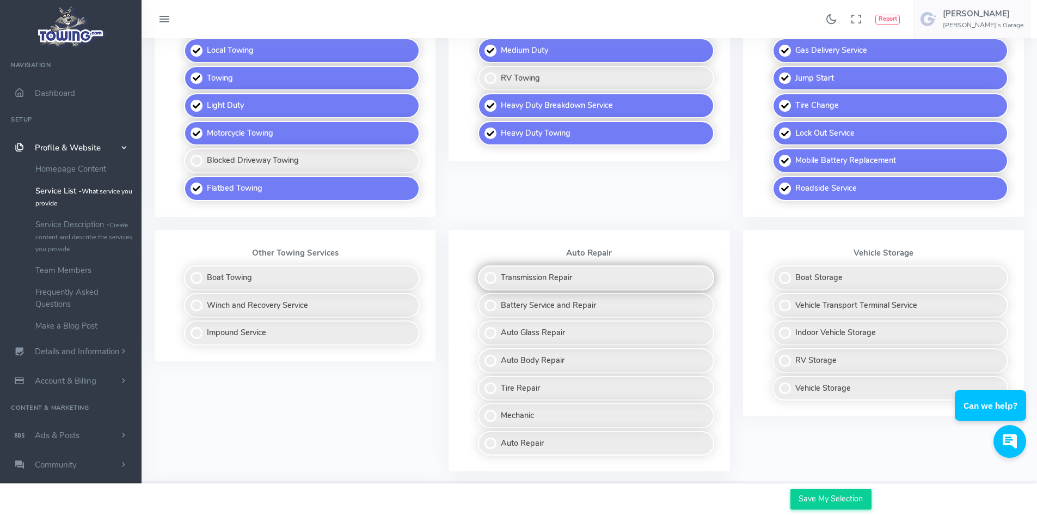
scroll to position [381, 0]
click at [208, 307] on label "Winch and Recovery Service" at bounding box center [302, 304] width 236 height 25
click at [188, 299] on input "Winch and Recovery Service" at bounding box center [184, 295] width 7 height 7
checkbox input "true"
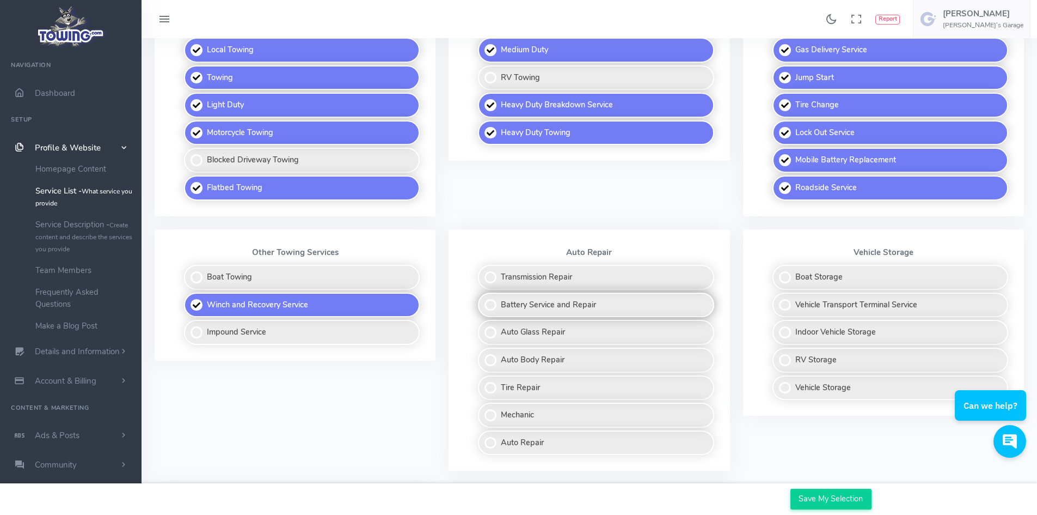
click at [613, 305] on label "Battery Service and Repair" at bounding box center [596, 304] width 236 height 25
click at [482, 299] on input "Battery Service and Repair" at bounding box center [478, 295] width 7 height 7
checkbox input "true"
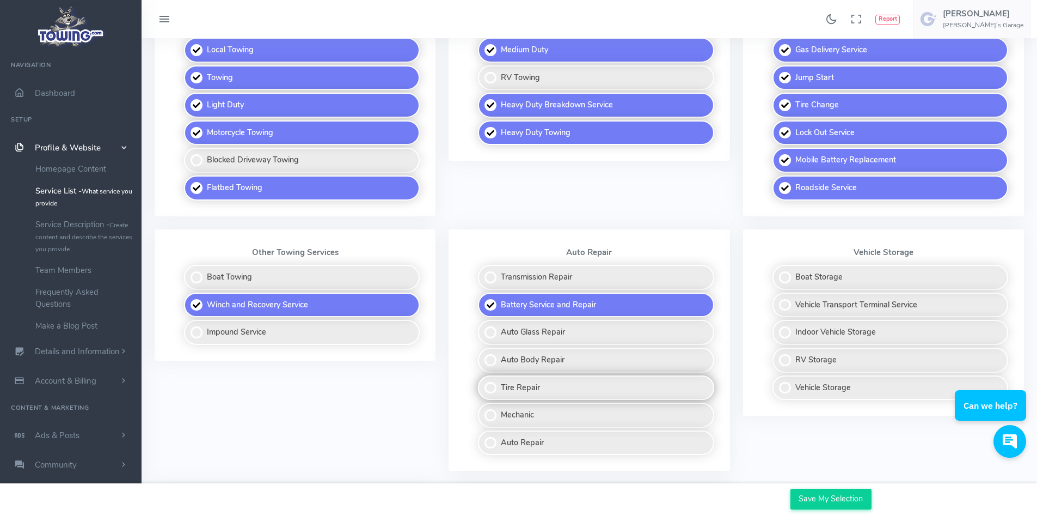
click at [570, 390] on label "Tire Repair" at bounding box center [596, 387] width 236 height 25
click at [482, 382] on input "Tire Repair" at bounding box center [478, 378] width 7 height 7
checkbox input "true"
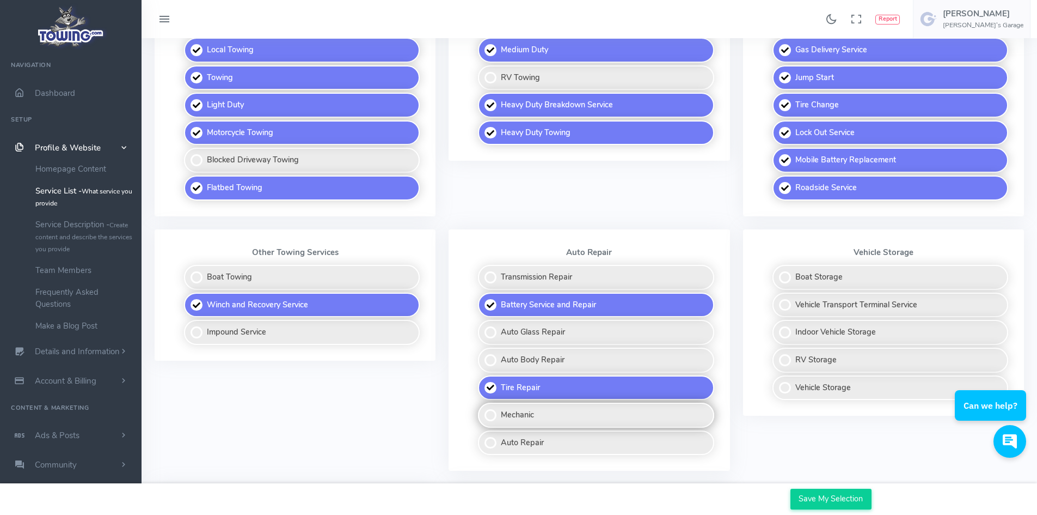
click at [566, 417] on label "Mechanic" at bounding box center [596, 414] width 236 height 25
click at [482, 409] on input "Mechanic" at bounding box center [478, 405] width 7 height 7
checkbox input "true"
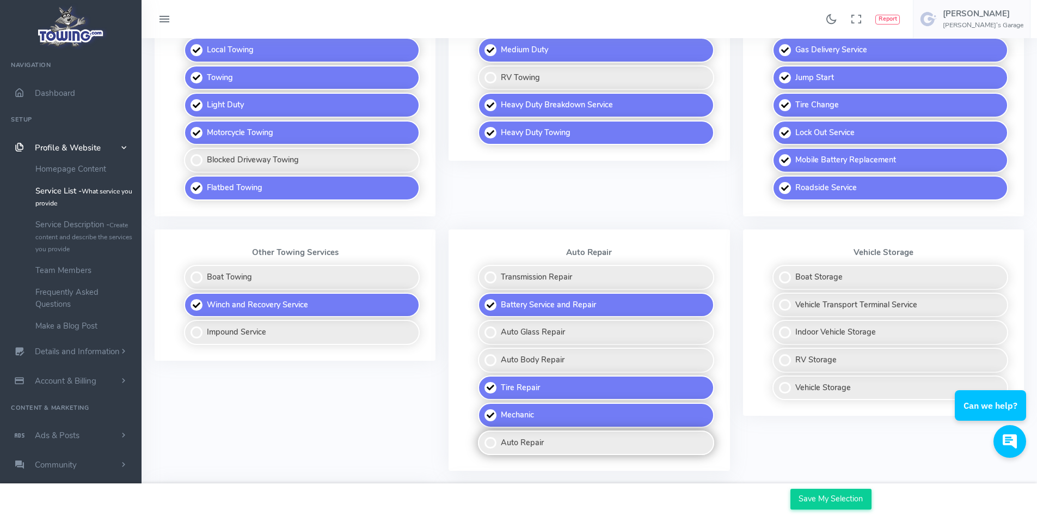
click at [568, 447] on label "Auto Repair" at bounding box center [596, 442] width 236 height 25
click at [482, 437] on input "Auto Repair" at bounding box center [478, 433] width 7 height 7
checkbox input "true"
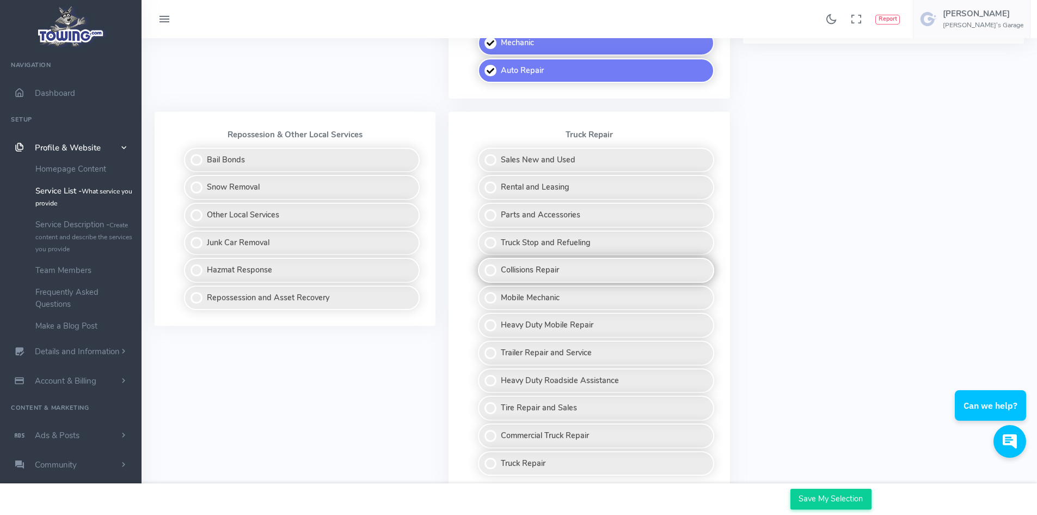
scroll to position [762, 0]
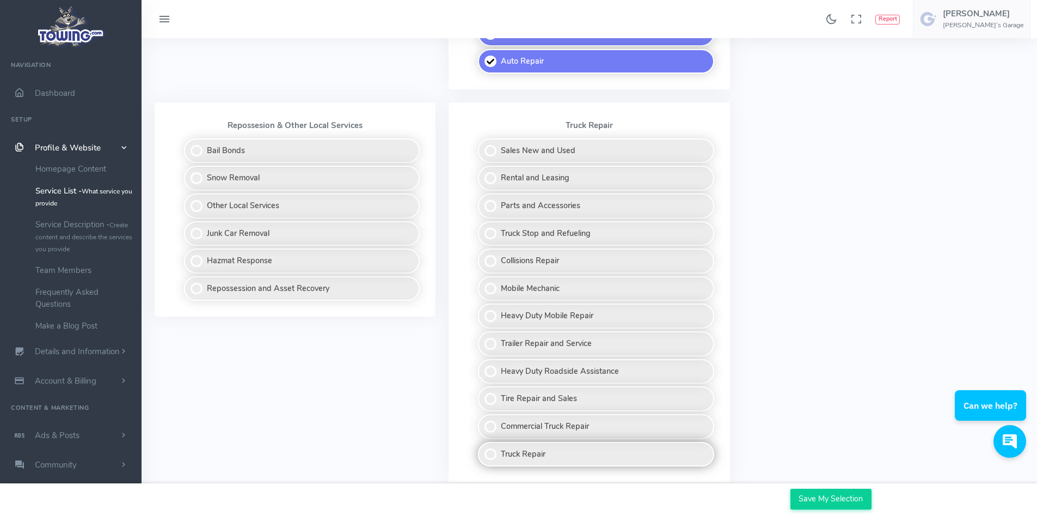
click at [558, 452] on label "Truck Repair" at bounding box center [596, 454] width 236 height 25
click at [482, 449] on input "Truck Repair" at bounding box center [478, 445] width 7 height 7
checkbox input "true"
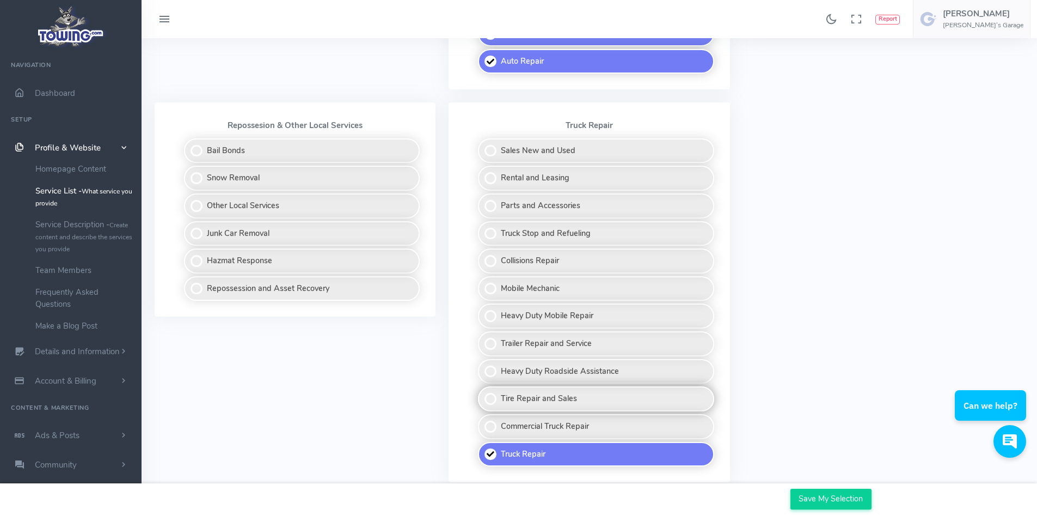
click at [576, 401] on label "Tire Repair and Sales" at bounding box center [596, 398] width 236 height 25
click at [482, 393] on input "Tire Repair and Sales" at bounding box center [478, 389] width 7 height 7
checkbox input "true"
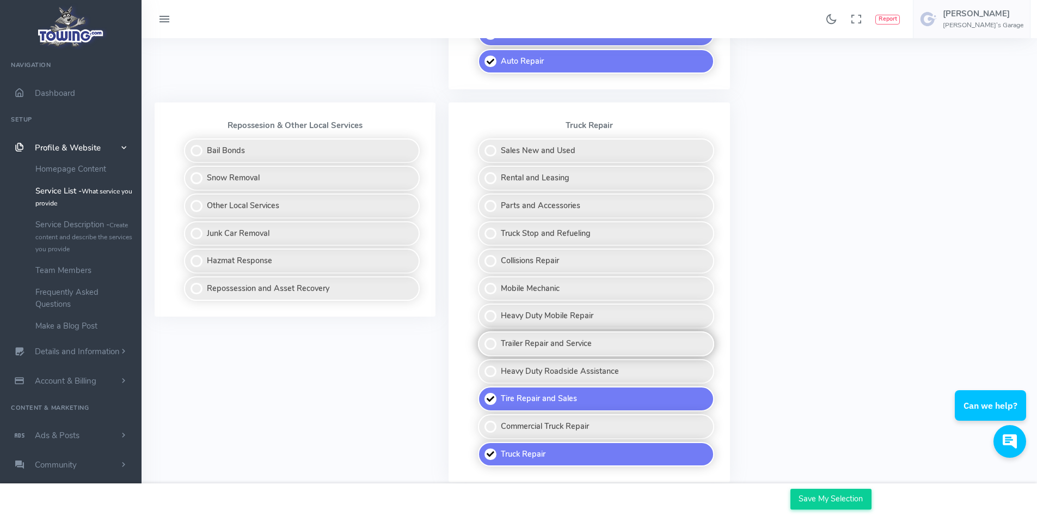
click at [583, 340] on label "Trailer Repair and Service" at bounding box center [596, 343] width 236 height 25
click at [482, 338] on input "Trailer Repair and Service" at bounding box center [478, 334] width 7 height 7
checkbox input "true"
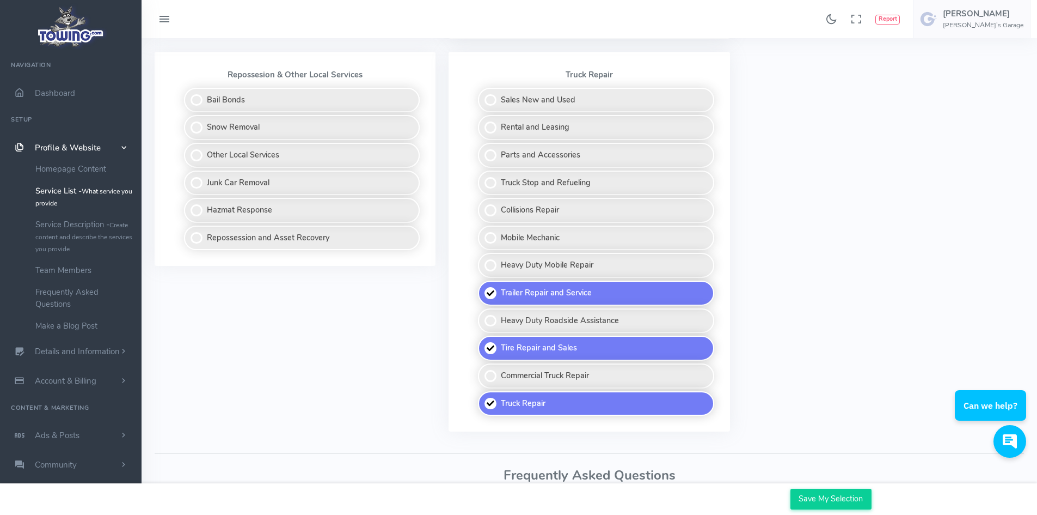
scroll to position [884, 0]
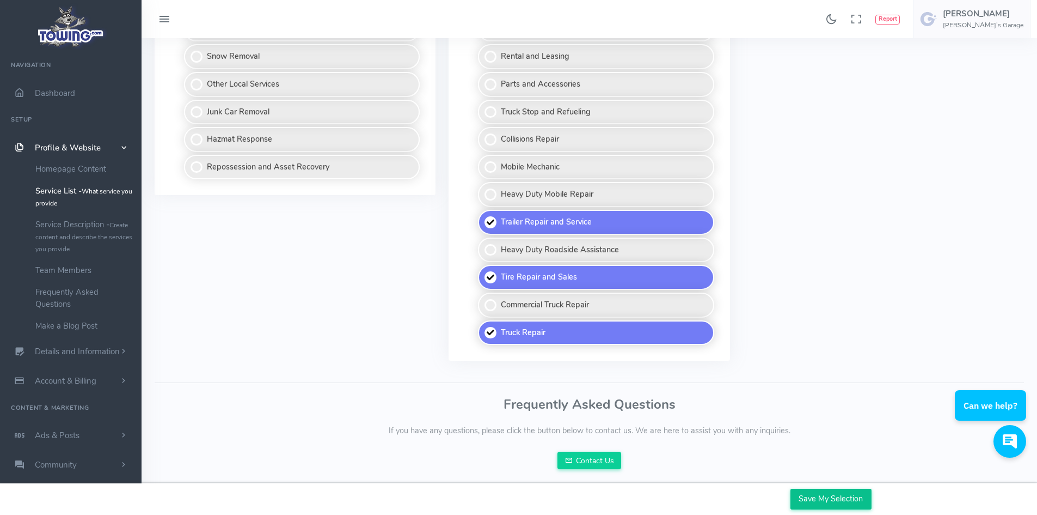
click at [836, 497] on input "Save My Selection" at bounding box center [831, 498] width 81 height 21
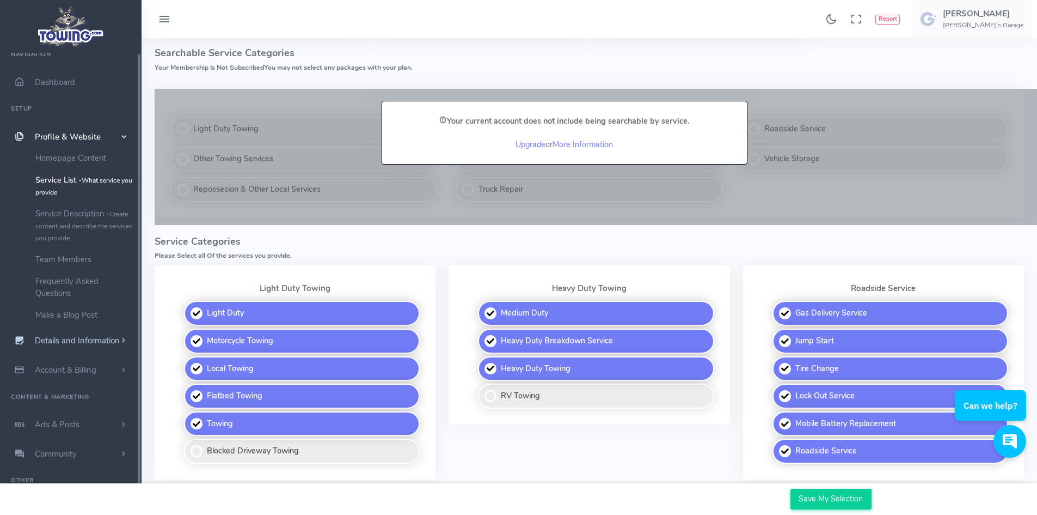
scroll to position [14, 0]
click at [995, 24] on h6 "[PERSON_NAME]'s Garage" at bounding box center [983, 25] width 81 height 7
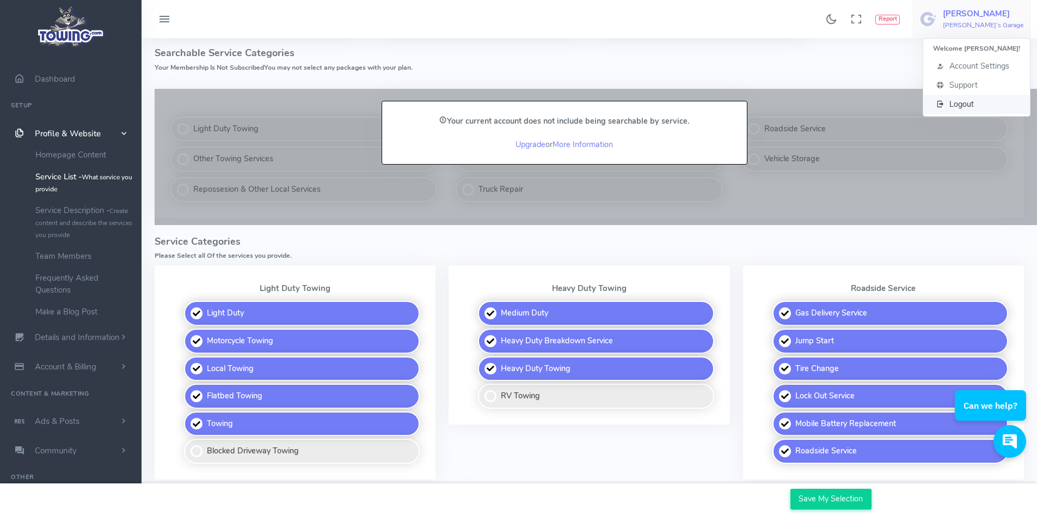
click at [959, 109] on link "Logout" at bounding box center [977, 104] width 107 height 19
